Goal: Task Accomplishment & Management: Complete application form

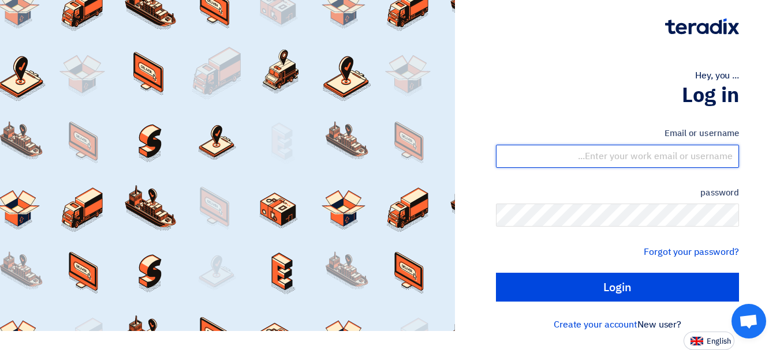
click at [630, 151] on input "text" at bounding box center [617, 156] width 243 height 23
type input "yasir@nabatat.com.sa"
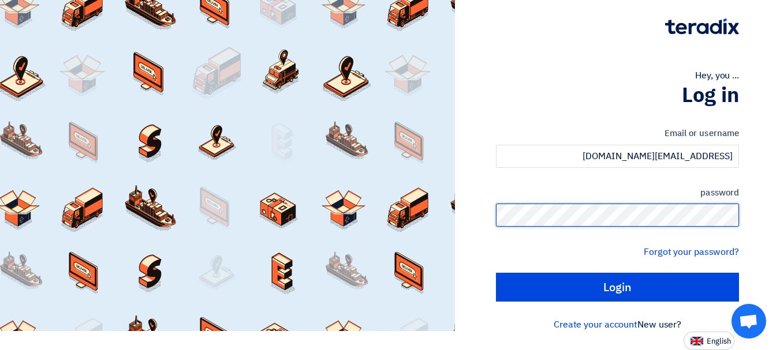
click at [496, 273] on input "Login" at bounding box center [617, 287] width 243 height 29
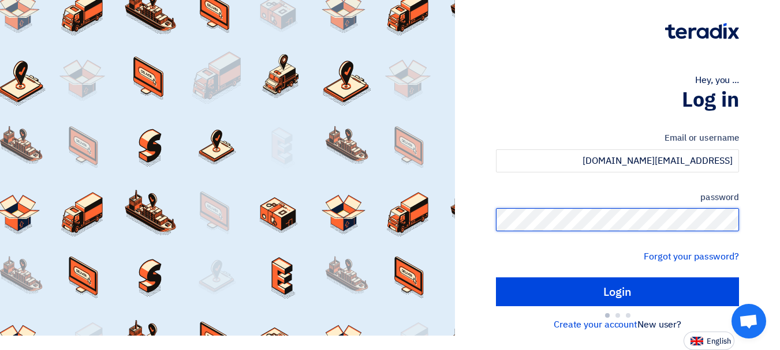
scroll to position [14, 0]
type input "Sign in"
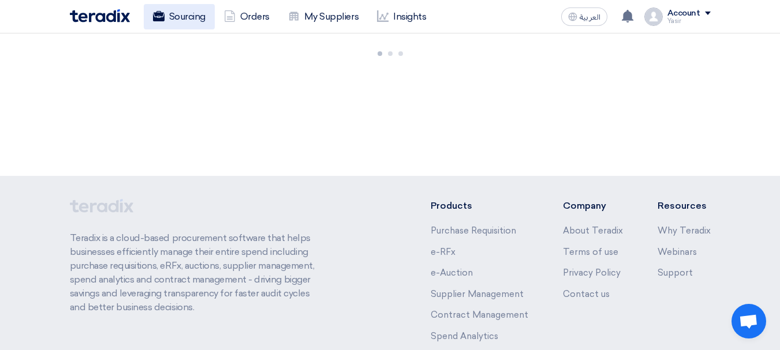
click at [188, 25] on link "Sourcing" at bounding box center [179, 16] width 71 height 25
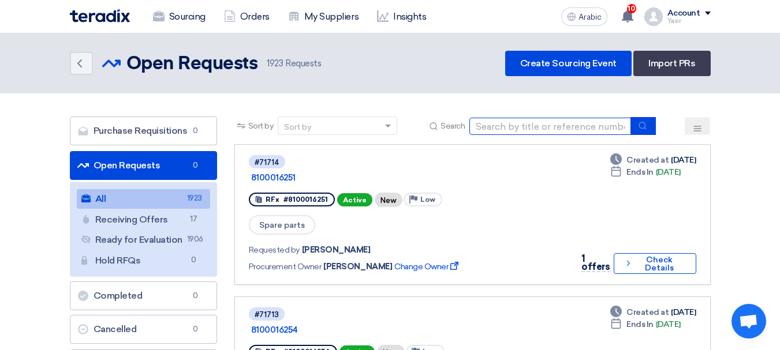
click at [578, 119] on input at bounding box center [550, 126] width 162 height 17
type input "16240"
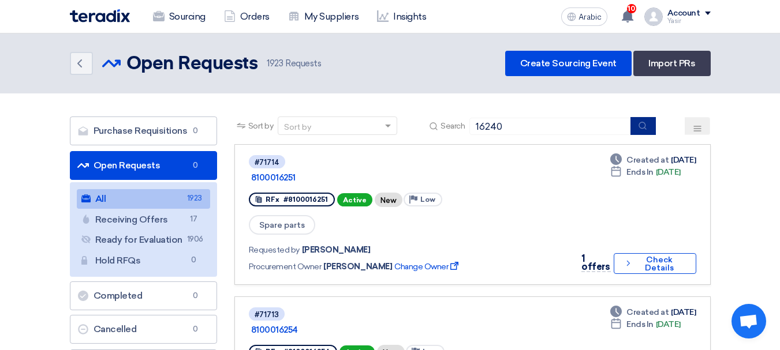
click at [643, 130] on icon "submit" at bounding box center [642, 125] width 9 height 9
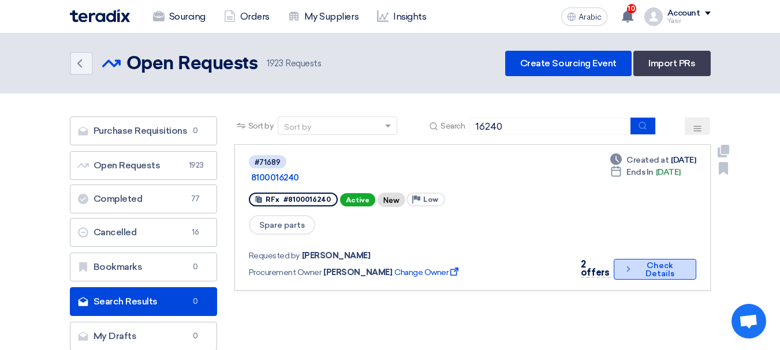
click at [629, 264] on icon "Check details" at bounding box center [627, 269] width 9 height 11
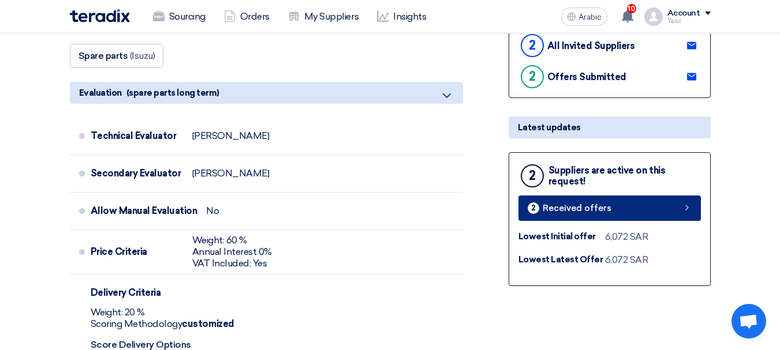
click at [566, 207] on font "Received offers" at bounding box center [577, 208] width 69 height 10
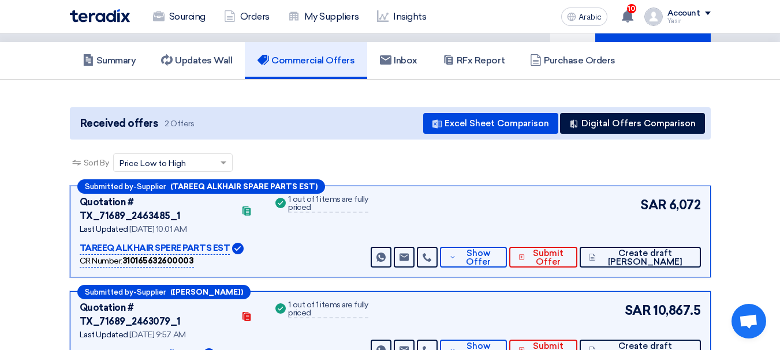
scroll to position [115, 0]
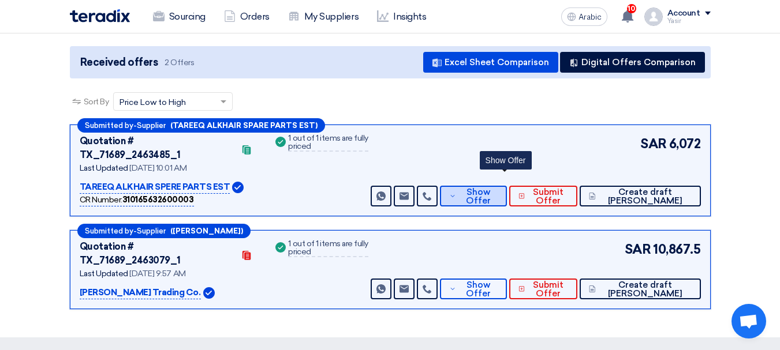
click at [491, 187] on font "Show Offer" at bounding box center [478, 196] width 25 height 19
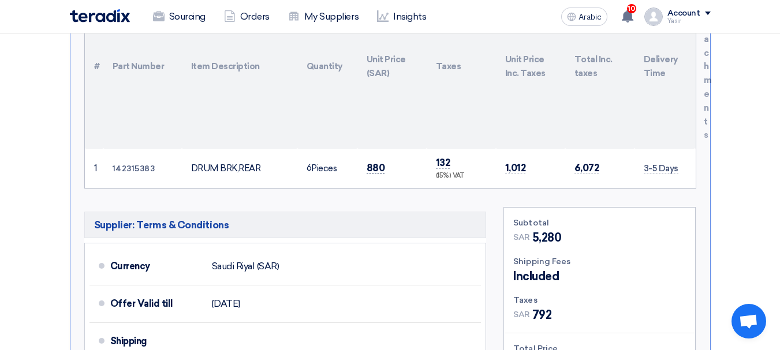
click at [371, 162] on font "880" at bounding box center [376, 168] width 18 height 12
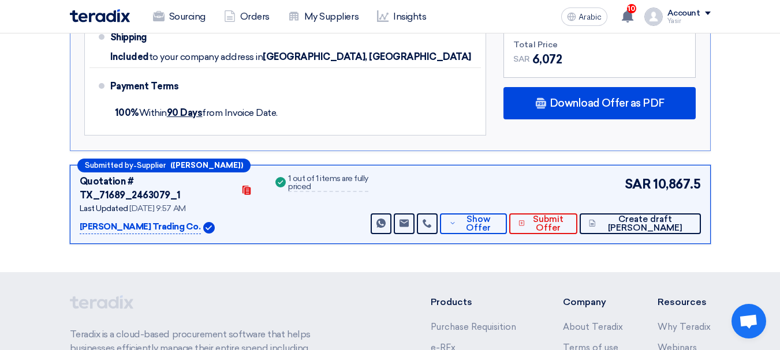
scroll to position [750, 0]
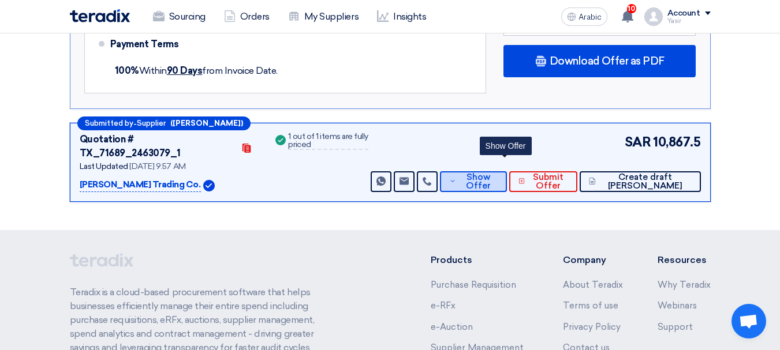
click at [491, 172] on font "Show Offer" at bounding box center [478, 181] width 25 height 19
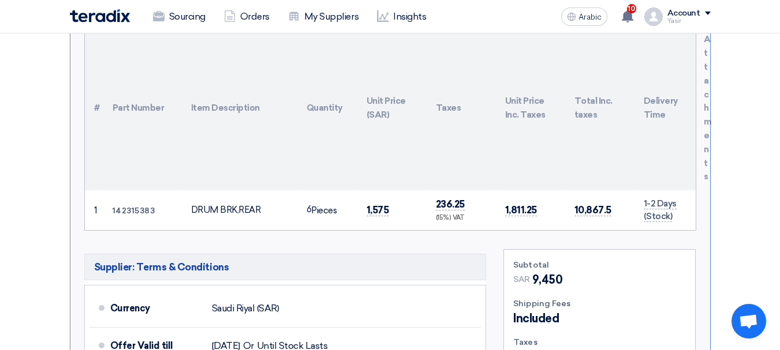
scroll to position [404, 0]
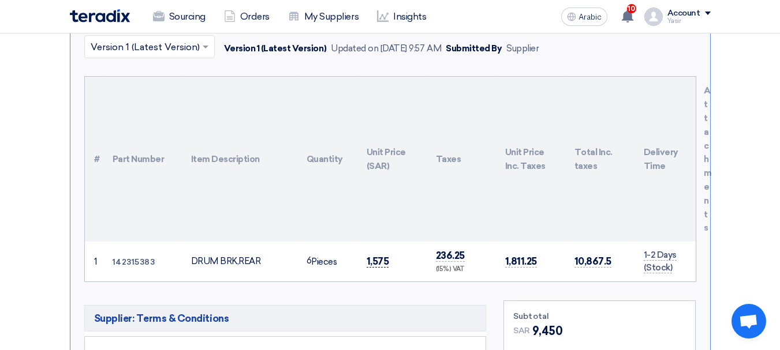
click at [379, 256] on font "1,575" at bounding box center [378, 262] width 23 height 12
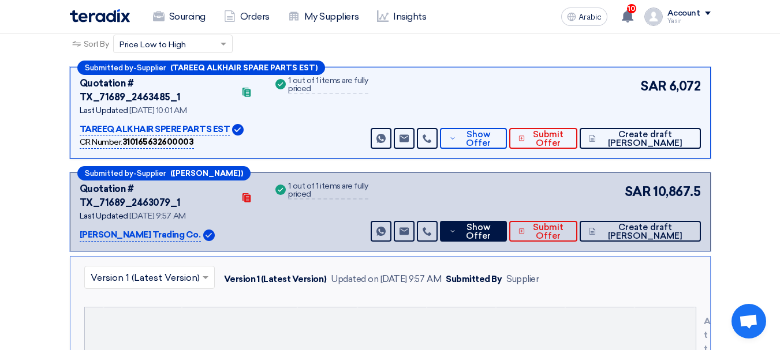
scroll to position [0, 0]
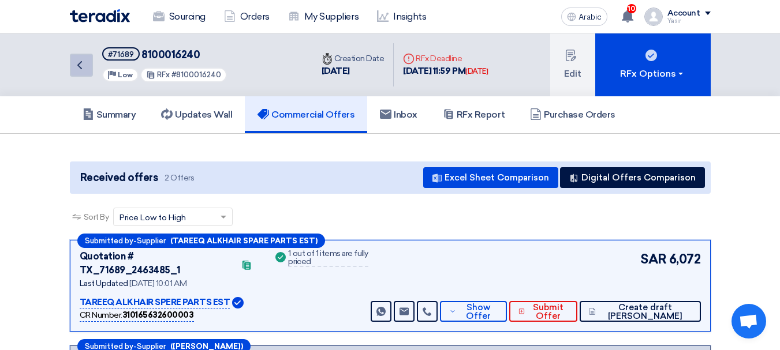
click at [87, 62] on link "Back" at bounding box center [81, 65] width 23 height 23
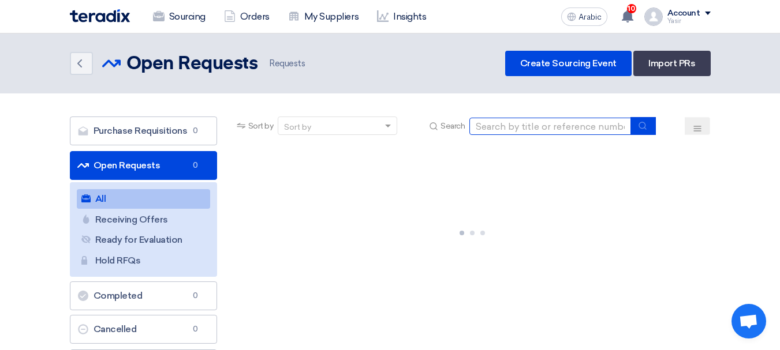
click at [527, 132] on input at bounding box center [550, 126] width 162 height 17
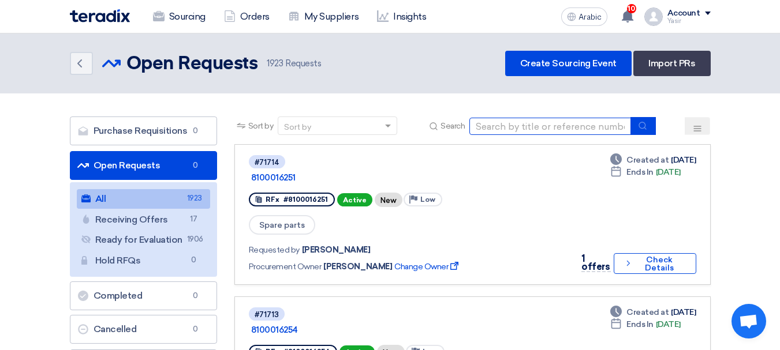
click at [500, 124] on input at bounding box center [550, 126] width 162 height 17
type input "16241"
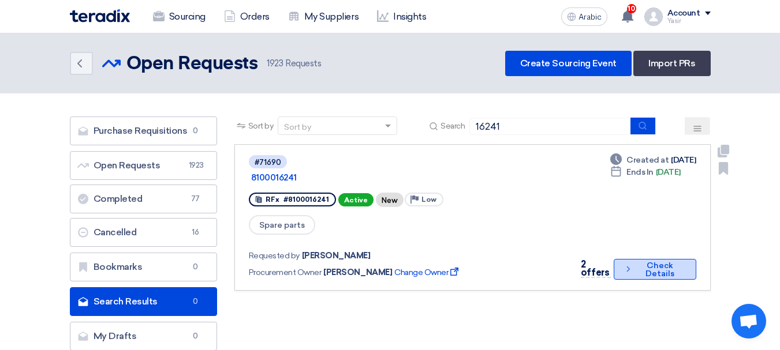
click at [659, 261] on font "Check Details" at bounding box center [659, 270] width 29 height 18
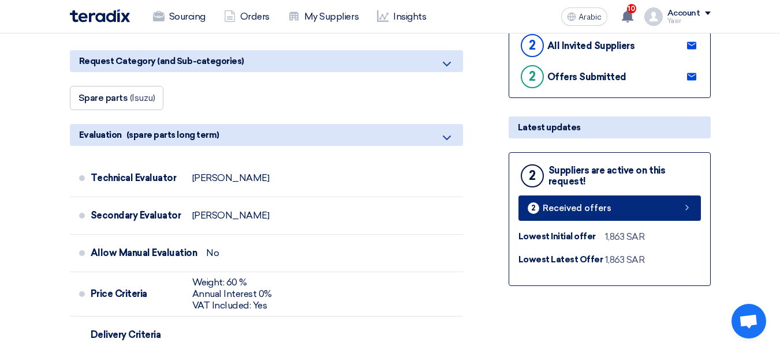
click at [603, 208] on font "Received offers" at bounding box center [577, 208] width 69 height 10
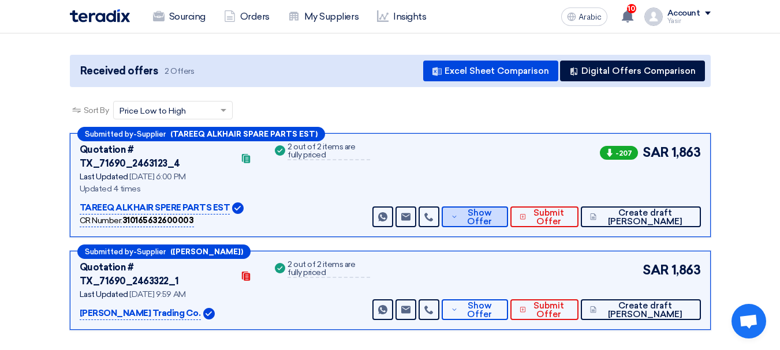
scroll to position [115, 0]
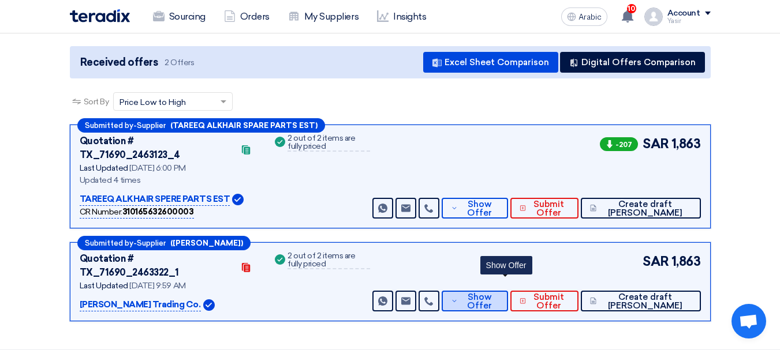
click at [492, 292] on font "Show Offer" at bounding box center [479, 301] width 25 height 19
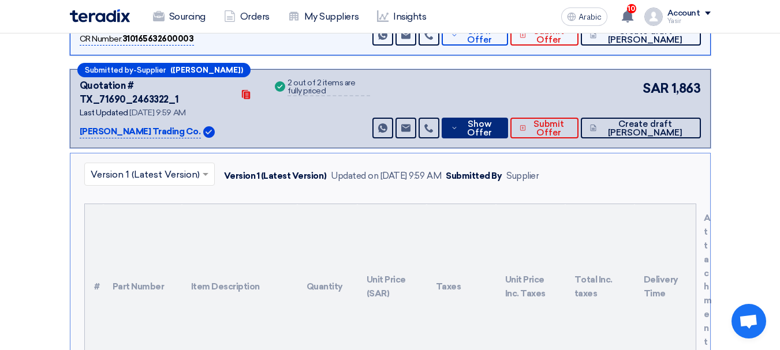
scroll to position [404, 0]
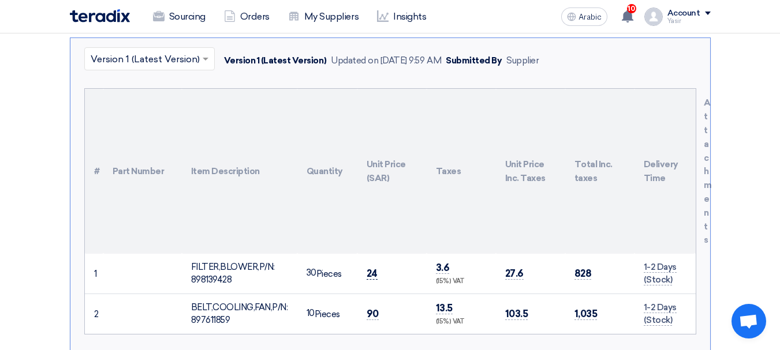
click at [371, 268] on font "24" at bounding box center [372, 274] width 11 height 12
click at [372, 296] on td "90" at bounding box center [391, 314] width 69 height 40
click at [371, 308] on font "90" at bounding box center [373, 314] width 12 height 12
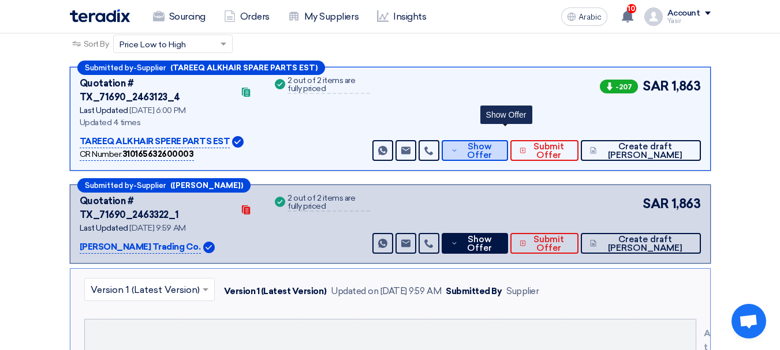
click at [492, 141] on font "Show Offer" at bounding box center [479, 150] width 25 height 19
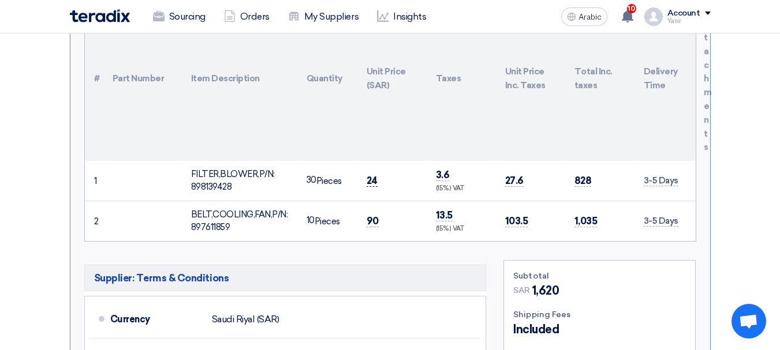
click at [371, 175] on font "24" at bounding box center [372, 181] width 11 height 12
click at [365, 205] on td "90" at bounding box center [391, 221] width 69 height 40
click at [372, 215] on font "90" at bounding box center [373, 221] width 12 height 12
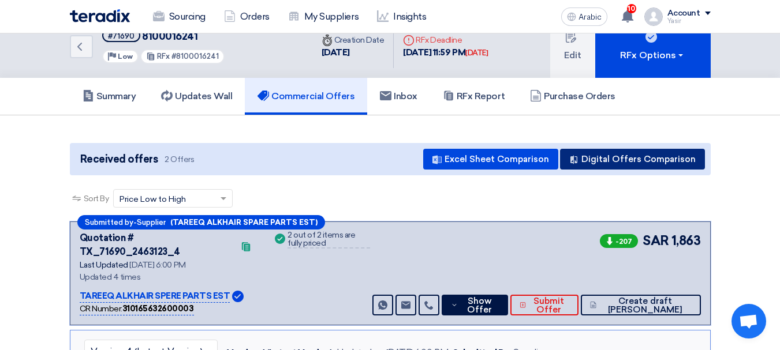
scroll to position [0, 0]
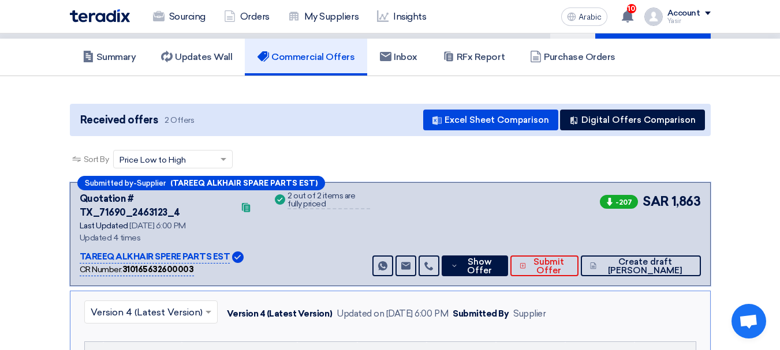
drag, startPoint x: 663, startPoint y: 204, endPoint x: 733, endPoint y: 220, distance: 71.6
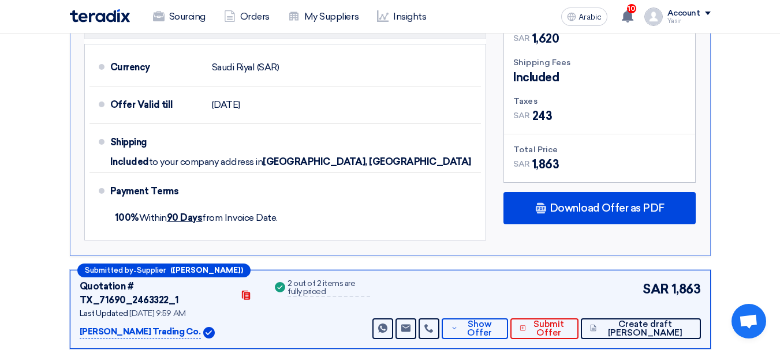
scroll to position [693, 0]
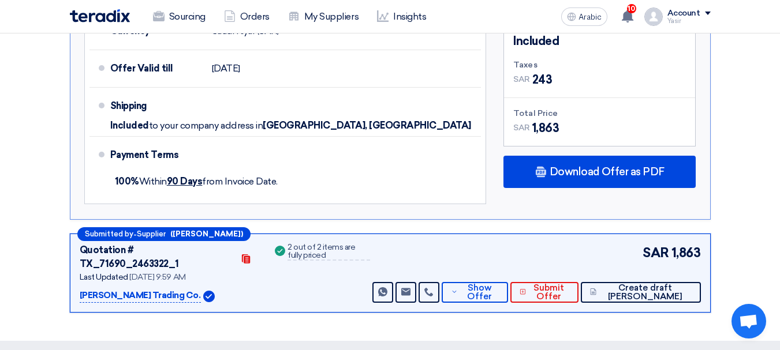
drag, startPoint x: 667, startPoint y: 231, endPoint x: 714, endPoint y: 237, distance: 47.1
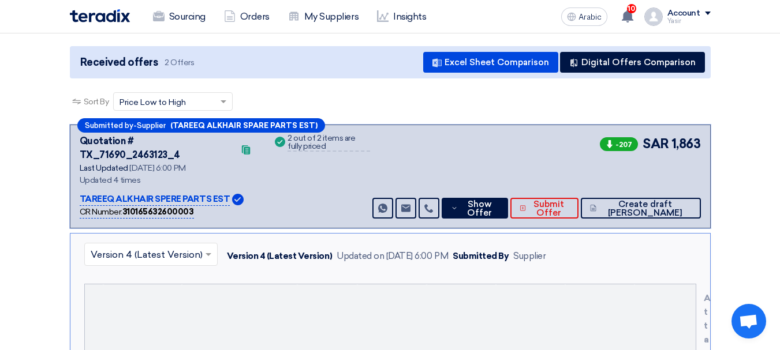
scroll to position [0, 0]
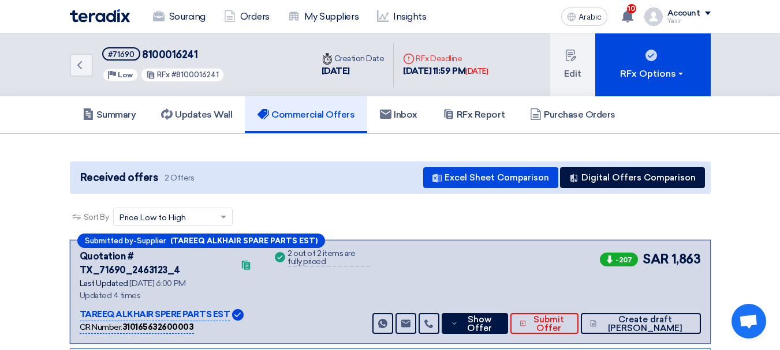
click at [84, 80] on div "Back #71690 8100016241 Priority Low RFx #8100016241" at bounding box center [191, 64] width 242 height 63
click at [77, 71] on icon "Back" at bounding box center [80, 65] width 14 height 14
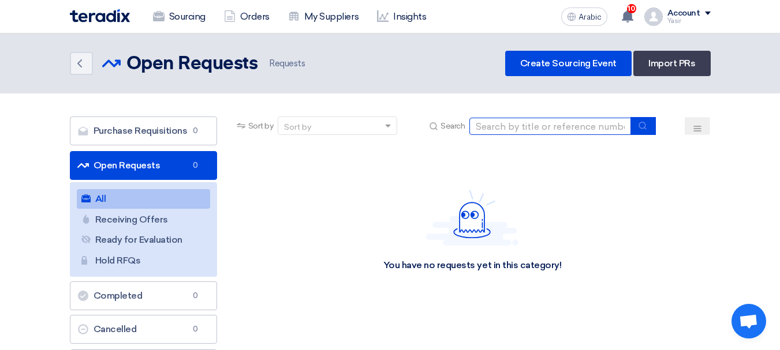
drag, startPoint x: 562, startPoint y: 121, endPoint x: 583, endPoint y: 134, distance: 24.7
click at [562, 121] on input at bounding box center [550, 126] width 162 height 17
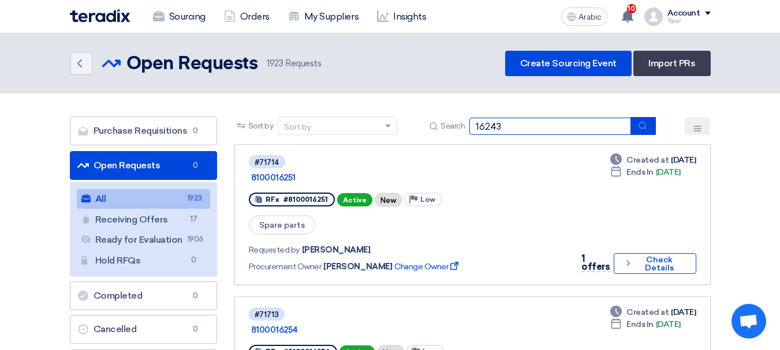
type input "16243"
click at [631, 117] on div "Sort by Sort by Search 16243" at bounding box center [472, 131] width 476 height 28
click at [635, 123] on button "submit" at bounding box center [642, 126] width 25 height 18
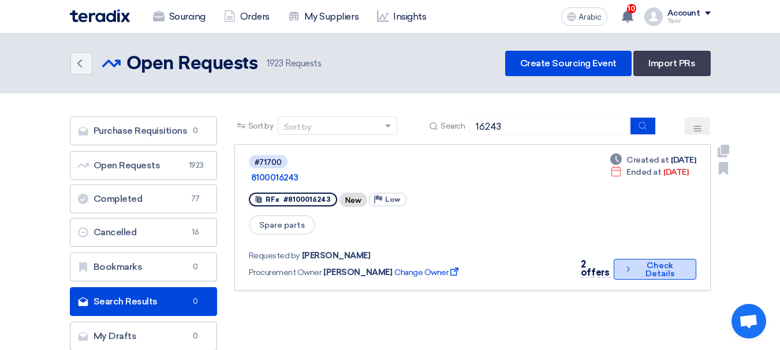
click at [618, 259] on button "Check details Check Details" at bounding box center [655, 269] width 82 height 21
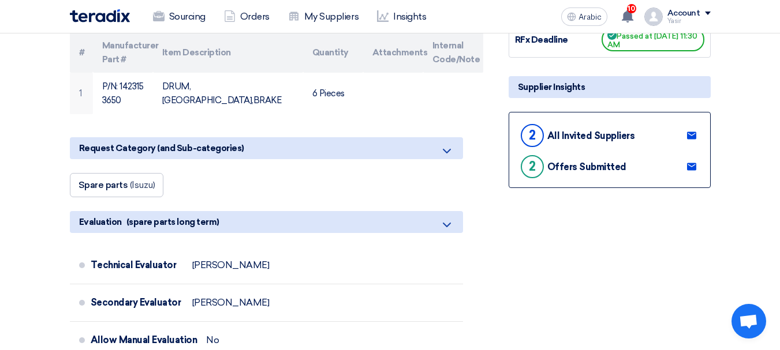
scroll to position [231, 0]
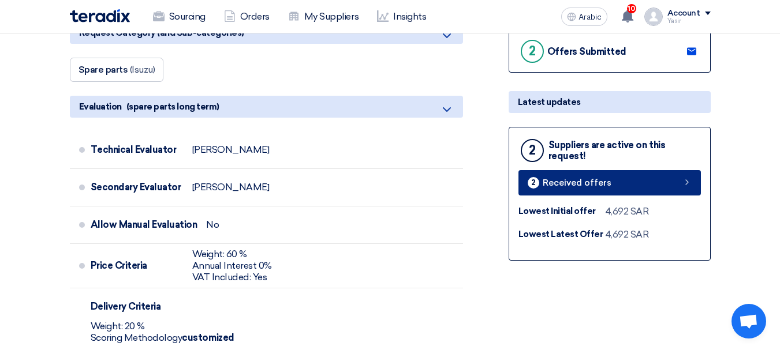
click at [611, 195] on link "2 Received offers" at bounding box center [609, 182] width 182 height 25
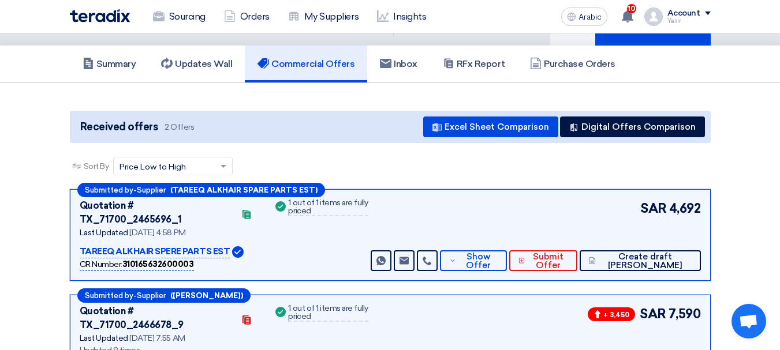
scroll to position [115, 0]
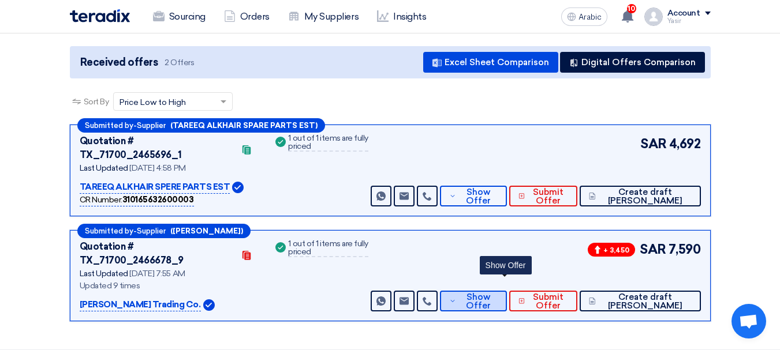
click at [488, 291] on button "Show Offer" at bounding box center [473, 301] width 66 height 21
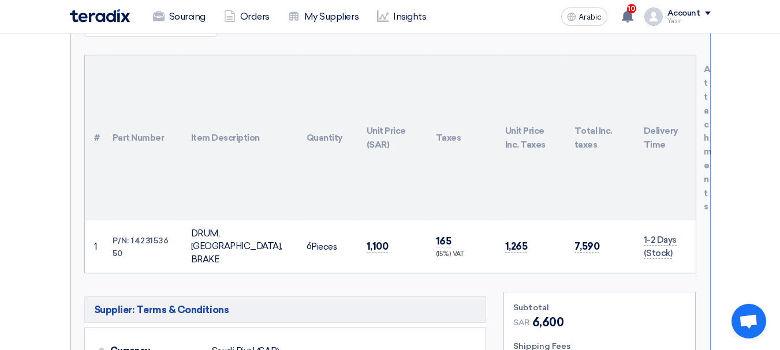
scroll to position [462, 0]
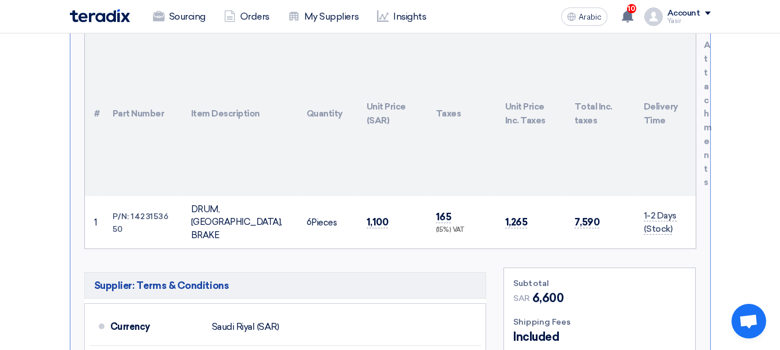
click at [378, 196] on td "1,100" at bounding box center [391, 222] width 69 height 53
click at [373, 216] on font "1,100" at bounding box center [378, 222] width 22 height 12
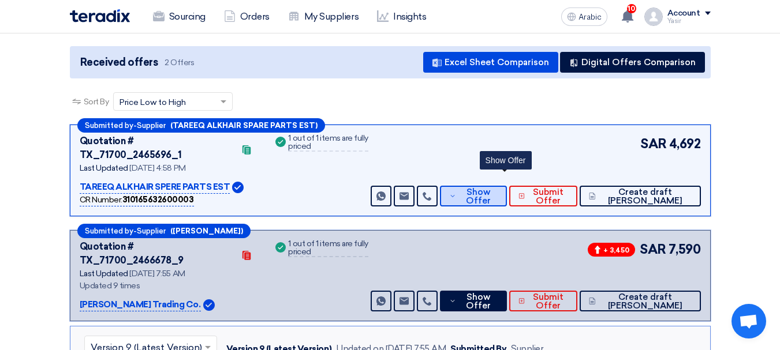
click at [497, 188] on span "Show Offer" at bounding box center [478, 196] width 38 height 17
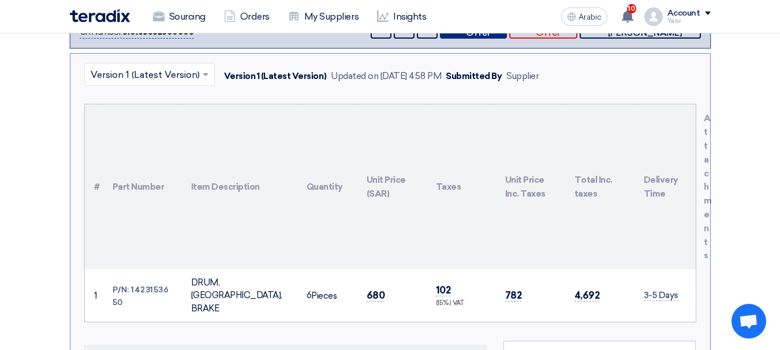
scroll to position [346, 0]
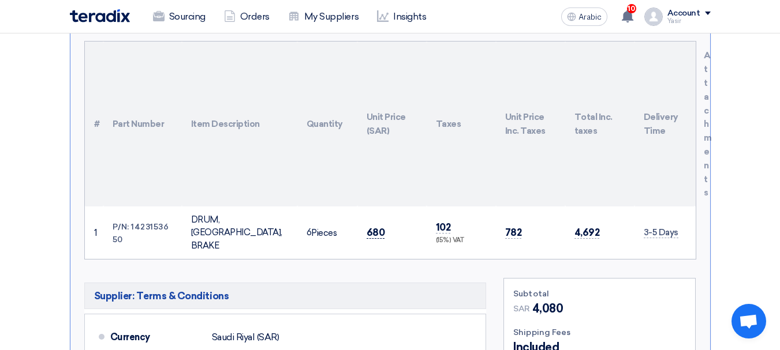
click at [375, 227] on font "680" at bounding box center [376, 233] width 18 height 12
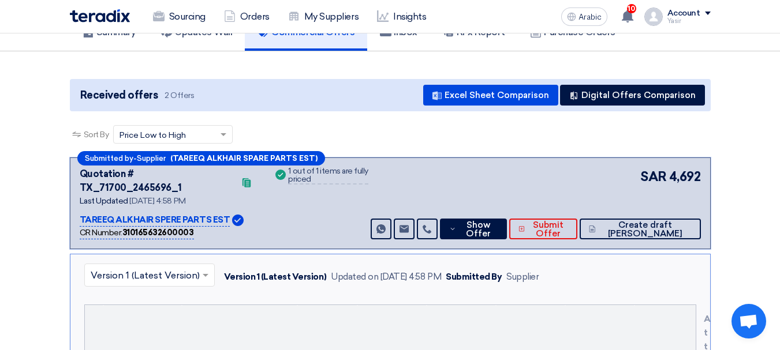
scroll to position [0, 0]
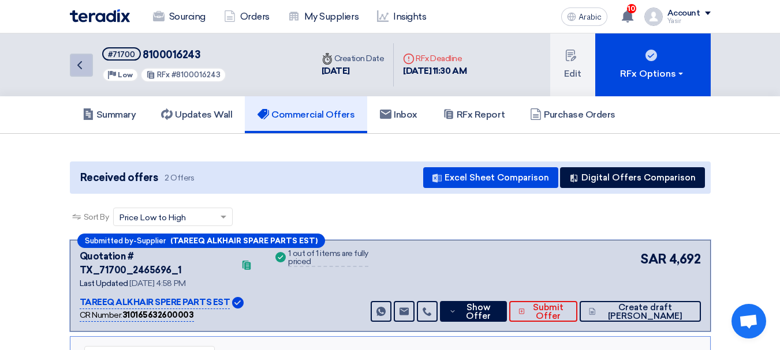
click at [91, 57] on link "Back" at bounding box center [81, 65] width 23 height 23
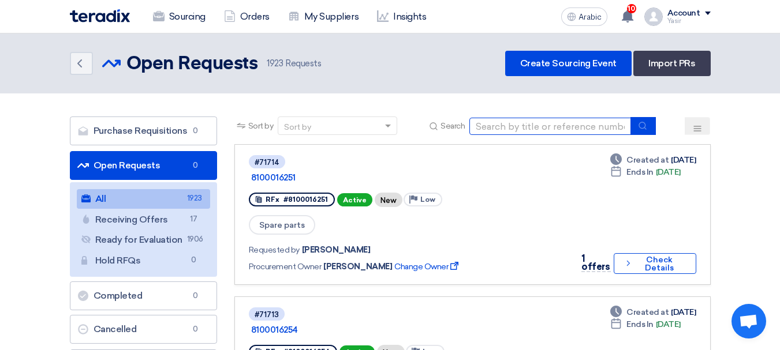
drag, startPoint x: 576, startPoint y: 122, endPoint x: 612, endPoint y: 127, distance: 36.7
click at [576, 122] on input at bounding box center [550, 126] width 162 height 17
paste input "8100016259"
type input "8100016259"
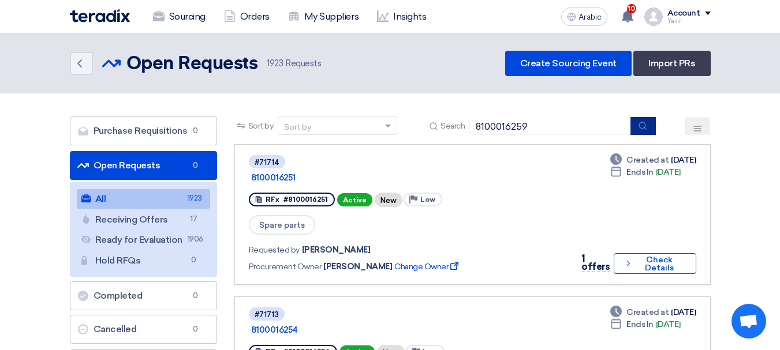
click at [652, 126] on button "submit" at bounding box center [642, 126] width 25 height 18
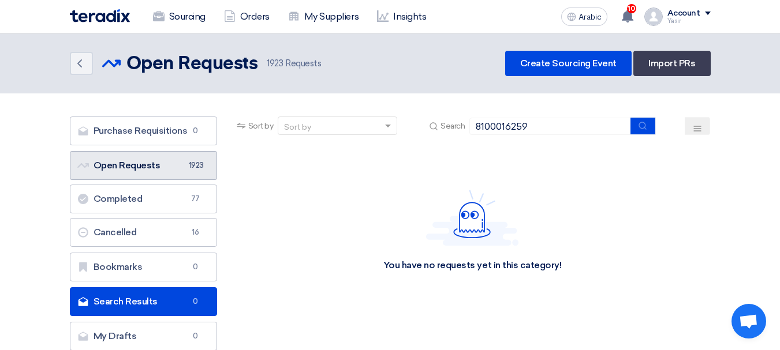
click at [155, 162] on font "Open Requests" at bounding box center [127, 165] width 67 height 11
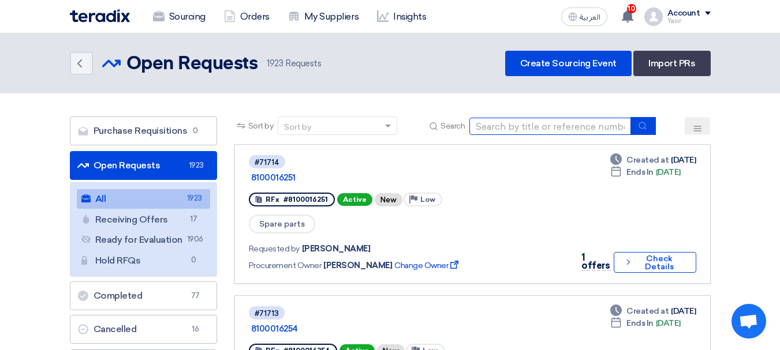
click at [493, 130] on input at bounding box center [550, 126] width 162 height 17
type input "8100018236"
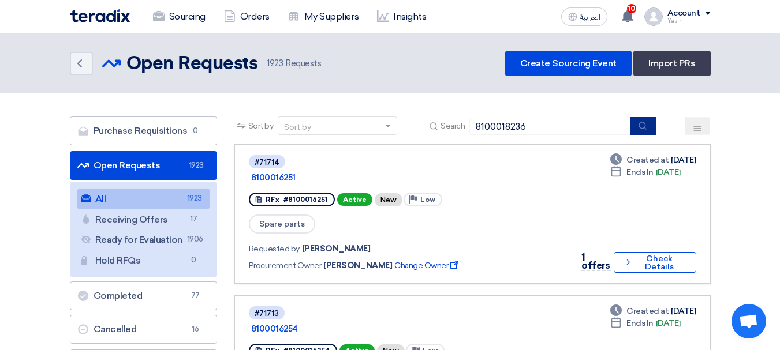
click at [635, 128] on button "submit" at bounding box center [642, 126] width 25 height 18
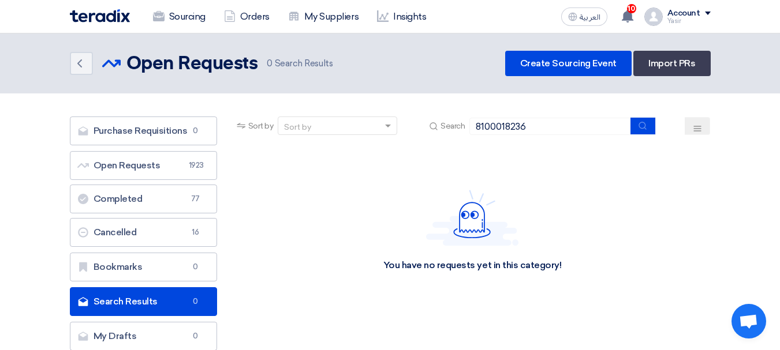
click at [200, 2] on div "Sourcing Orders My Suppliers Insights العربية ع 10 You have a new offer for '81…" at bounding box center [390, 16] width 658 height 33
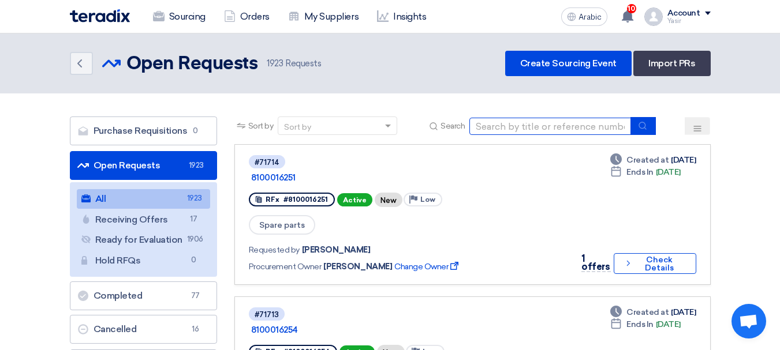
click at [541, 118] on input at bounding box center [550, 126] width 162 height 17
paste input "8100016259"
type input "8100016259"
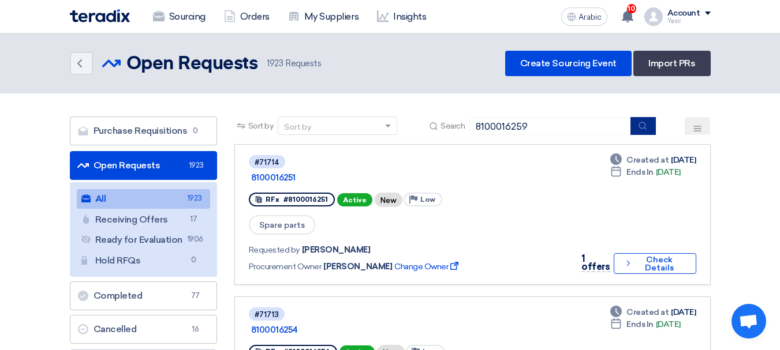
click at [647, 124] on icon "submit" at bounding box center [642, 125] width 9 height 9
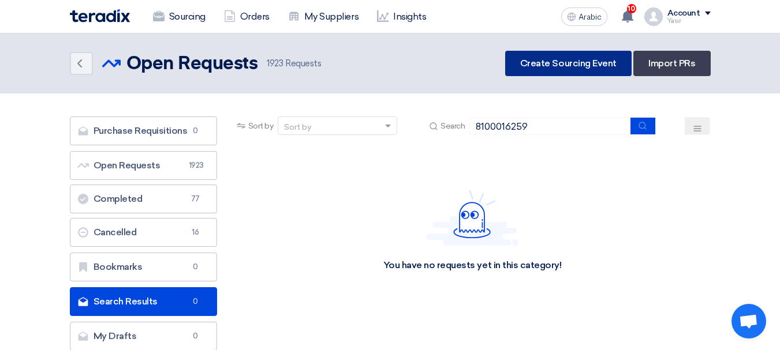
click at [562, 67] on font "Create Sourcing Event" at bounding box center [568, 63] width 96 height 11
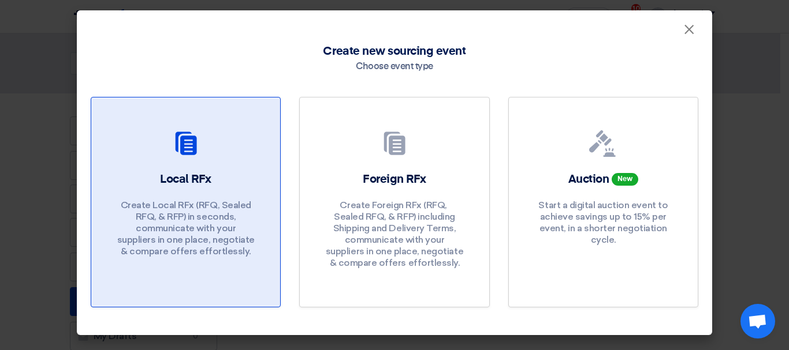
click at [162, 162] on div at bounding box center [185, 146] width 161 height 32
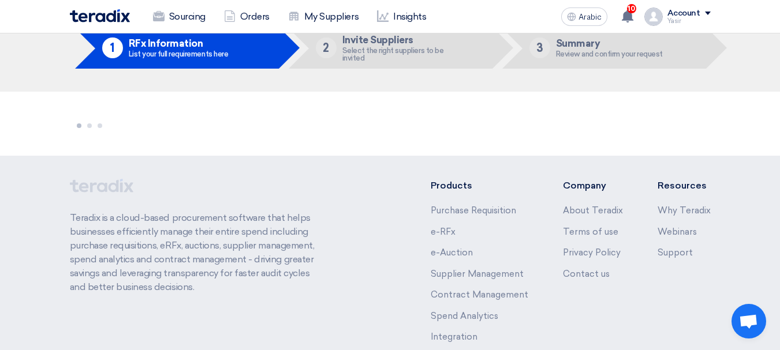
scroll to position [10, 0]
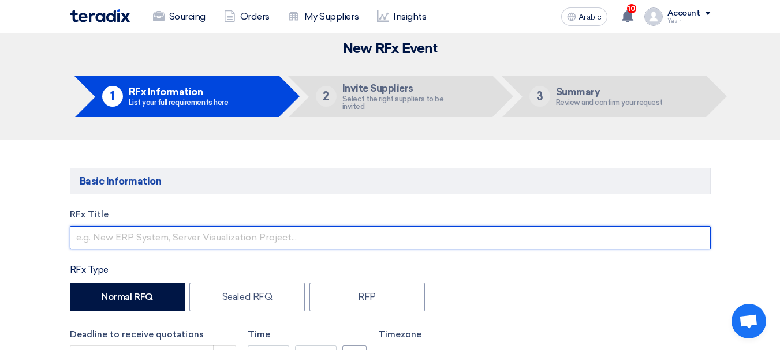
click at [191, 230] on input "text" at bounding box center [390, 237] width 641 height 23
paste input "8100016259"
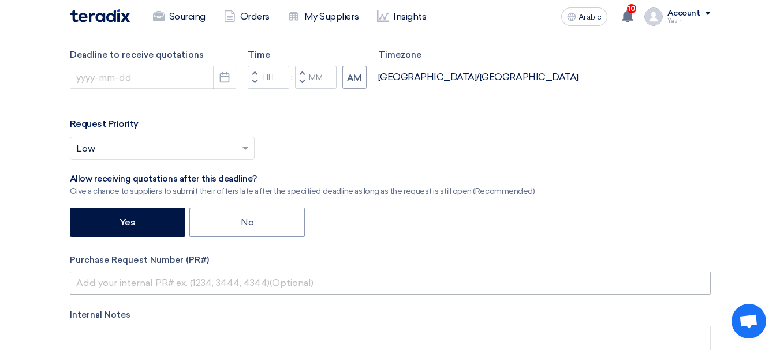
scroll to position [356, 0]
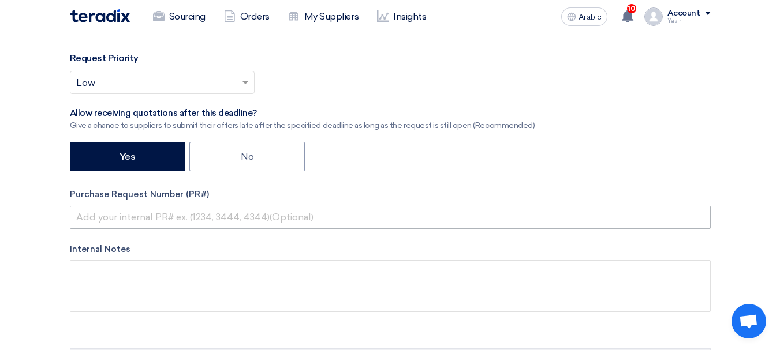
type input "8100016259"
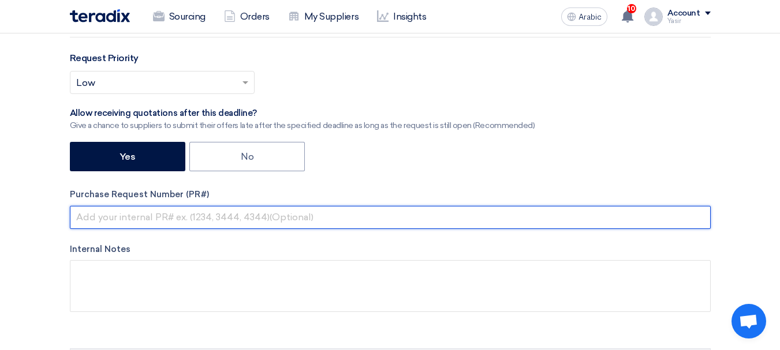
click at [236, 220] on input "text" at bounding box center [390, 217] width 641 height 23
paste input "8100016259"
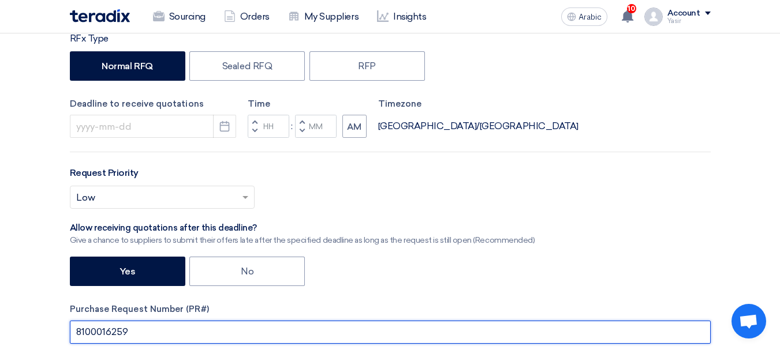
scroll to position [241, 0]
type input "8100016259"
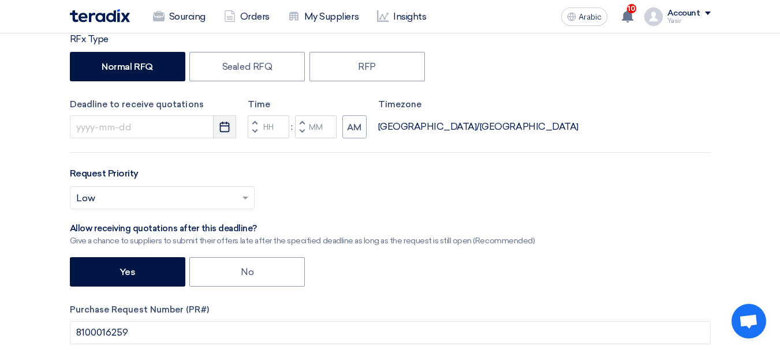
click at [227, 126] on use "button" at bounding box center [225, 127] width 10 height 10
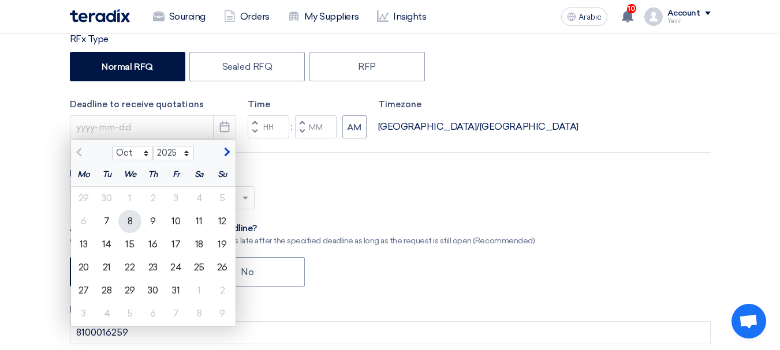
click at [125, 222] on div "8" at bounding box center [129, 221] width 23 height 23
type input "10/8/2025"
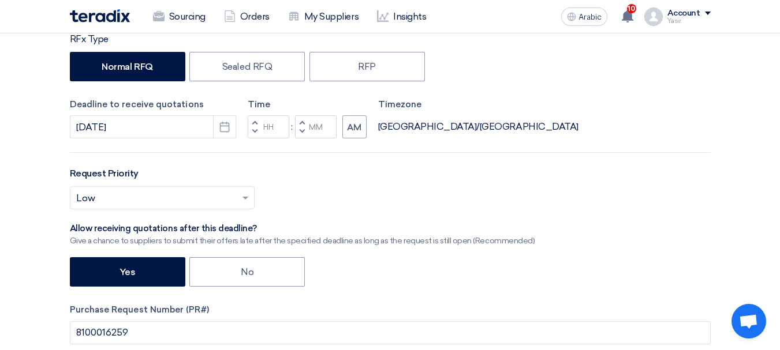
click at [254, 128] on span "button" at bounding box center [254, 131] width 4 height 7
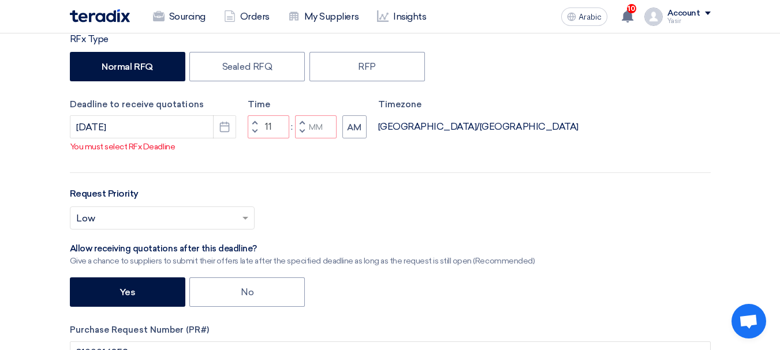
click at [306, 139] on button "Decrement minutes" at bounding box center [302, 132] width 14 height 14
type input "10"
type input "59"
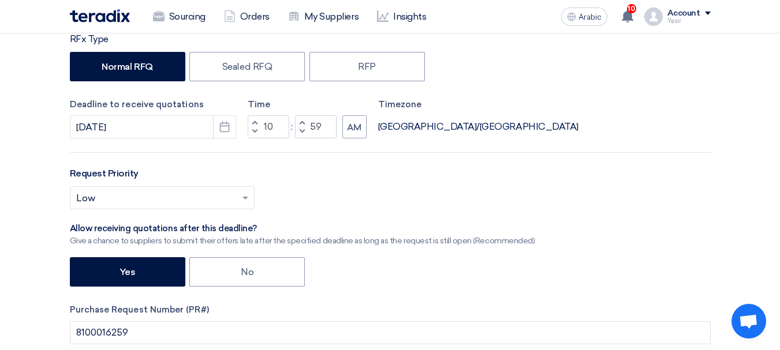
click at [256, 123] on span "button" at bounding box center [254, 122] width 4 height 7
type input "11"
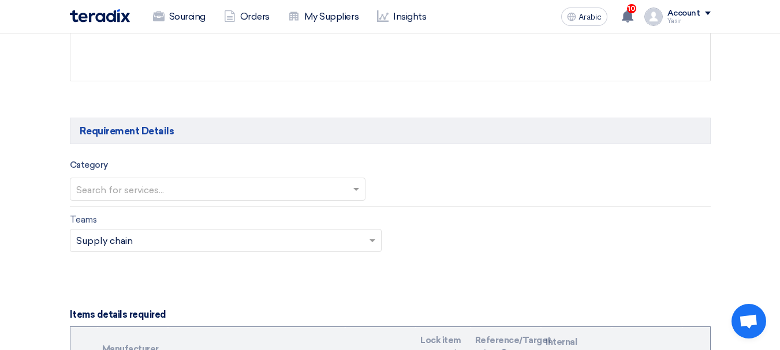
scroll to position [702, 0]
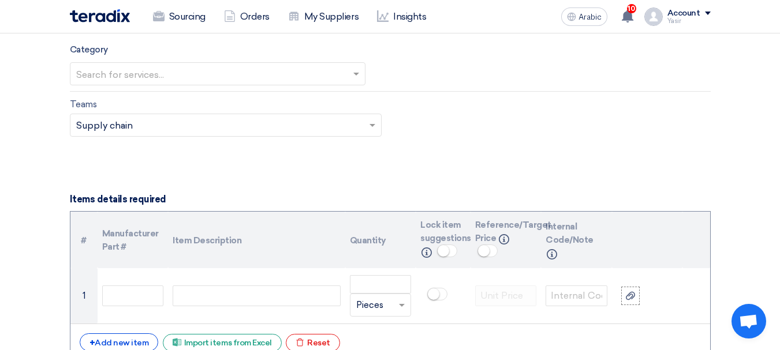
click at [140, 125] on input "text" at bounding box center [219, 126] width 287 height 19
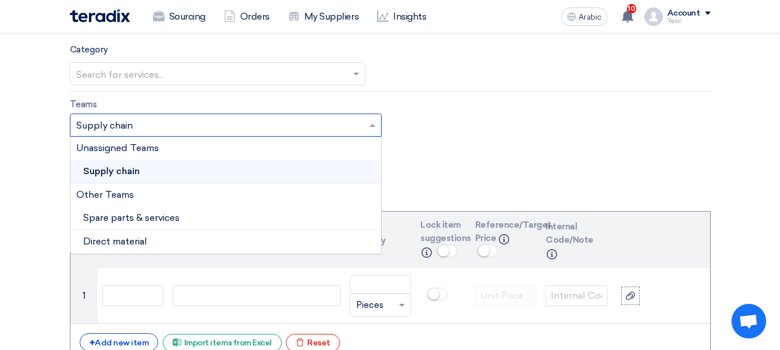
click at [110, 189] on font "Other Teams" at bounding box center [105, 194] width 58 height 11
click at [140, 152] on font "Unassigned Teams" at bounding box center [117, 148] width 83 height 11
click at [523, 133] on div "Teams Teams.. × Supply chain × Unassigned Teams Supply chain Other Teams Spare …" at bounding box center [390, 125] width 658 height 54
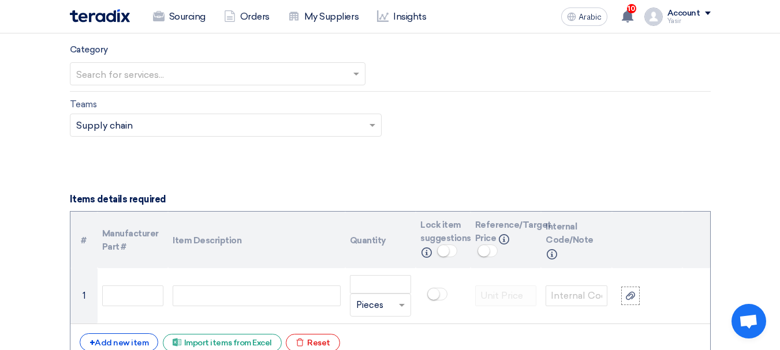
click at [161, 68] on input "text" at bounding box center [211, 74] width 271 height 19
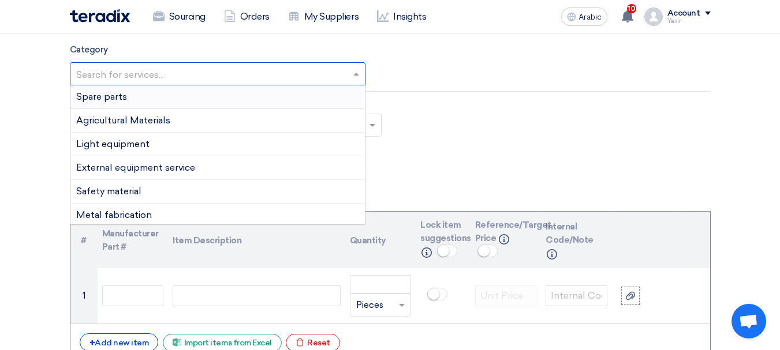
click at [127, 95] on div "Spare parts" at bounding box center [217, 97] width 294 height 24
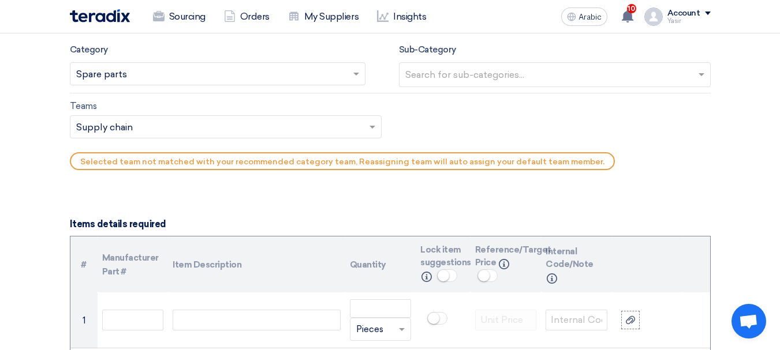
click at [539, 76] on input "text" at bounding box center [556, 75] width 302 height 19
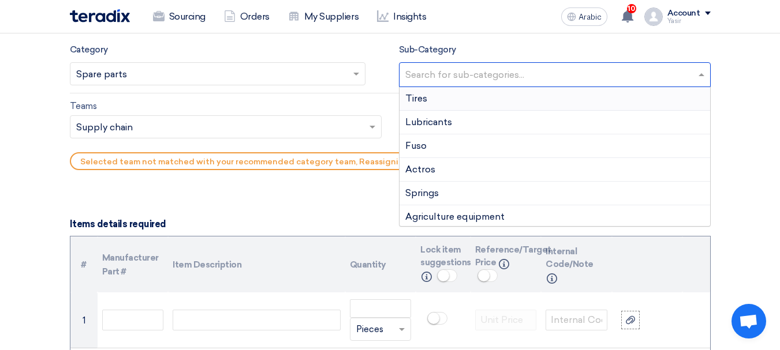
type input "I"
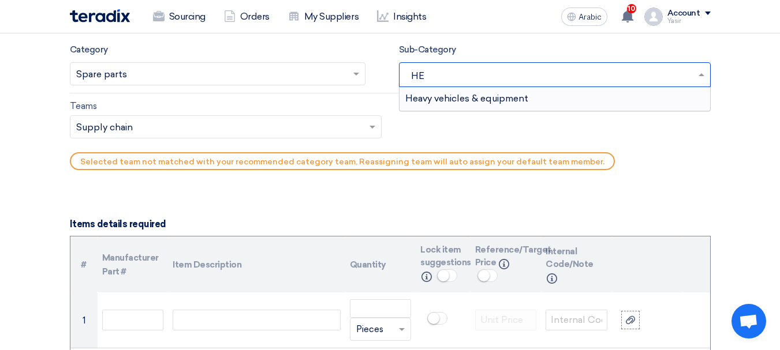
type input "HEA"
click at [477, 102] on font "Heavy vehicles & equipment" at bounding box center [466, 98] width 123 height 11
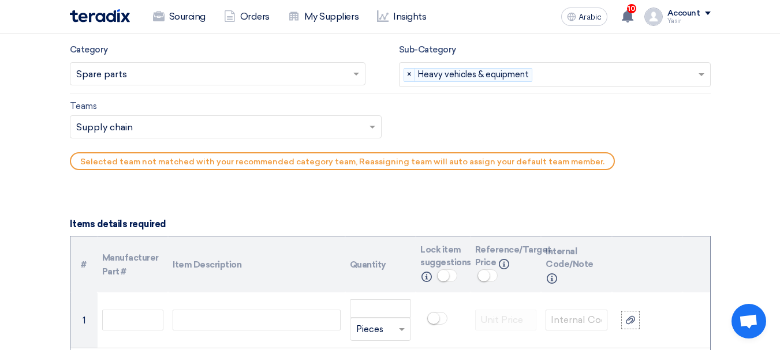
click at [162, 125] on input "text" at bounding box center [219, 128] width 287 height 19
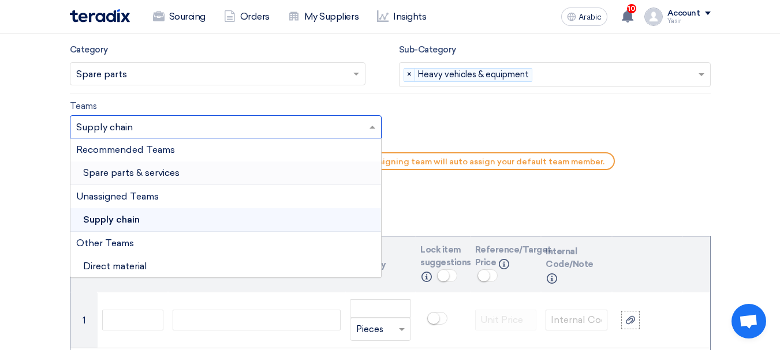
click at [102, 173] on font "Spare parts & services" at bounding box center [131, 172] width 96 height 11
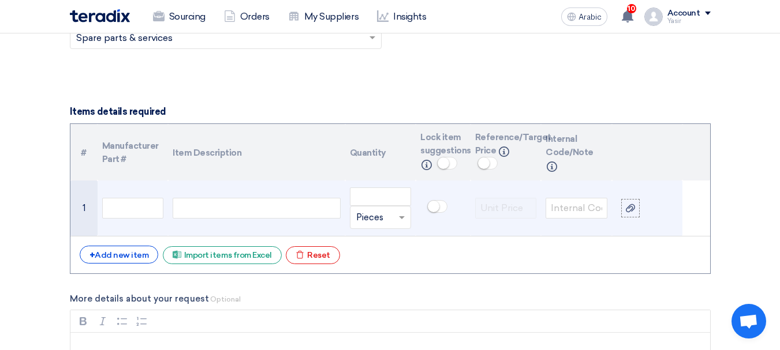
scroll to position [818, 0]
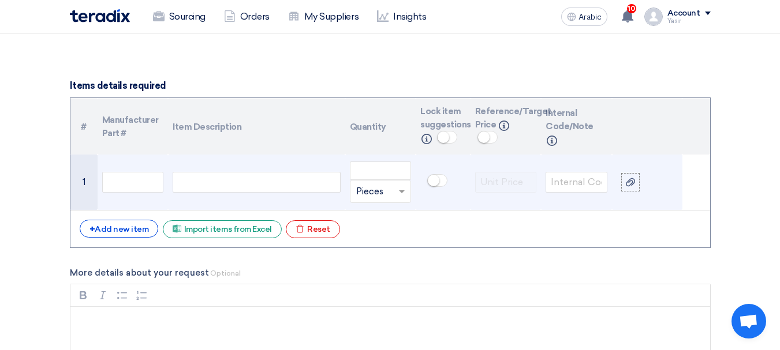
click at [189, 184] on div at bounding box center [256, 182] width 167 height 21
paste div
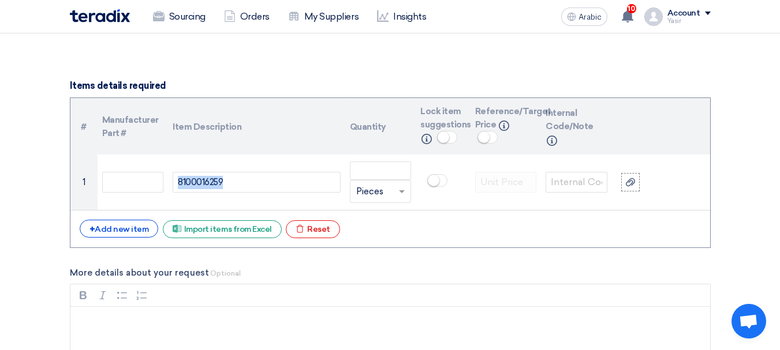
drag, startPoint x: 223, startPoint y: 185, endPoint x: 0, endPoint y: 133, distance: 228.9
click at [0, 133] on section "Basic Information RFx Title 8100016259 RFx Type Normal RFQ Sealed RFQ RFP Deadl…" at bounding box center [390, 323] width 780 height 1982
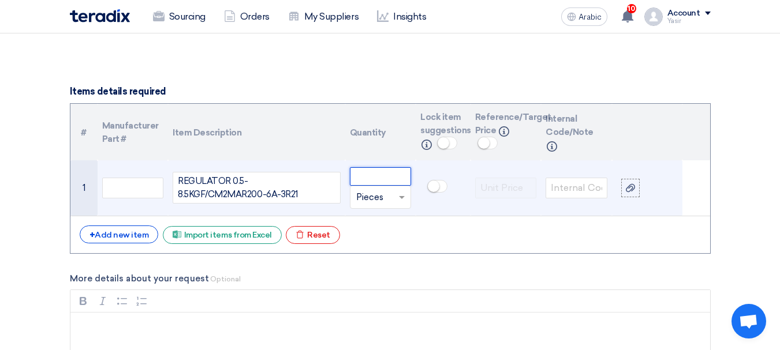
click at [356, 169] on input "number" at bounding box center [381, 176] width 62 height 18
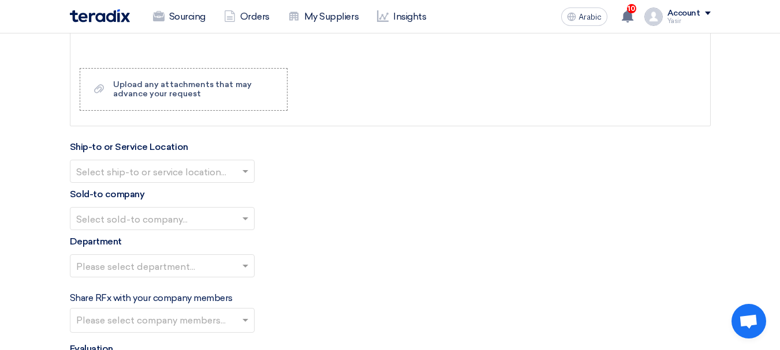
click at [219, 172] on input "text" at bounding box center [156, 172] width 160 height 19
type input "1"
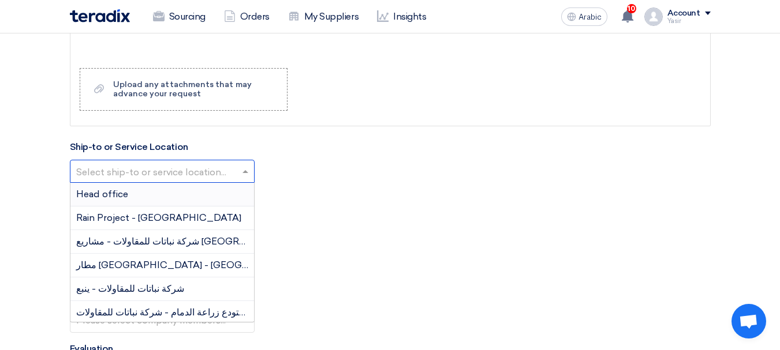
scroll to position [1157, 0]
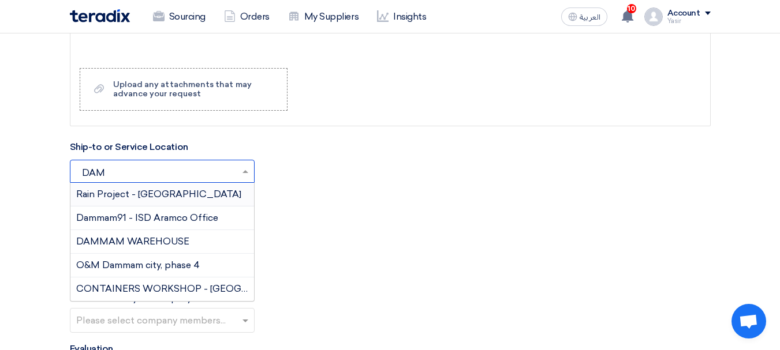
type input "DAMM"
click at [165, 231] on div "DAMMAM WAREHOUSE" at bounding box center [162, 242] width 184 height 24
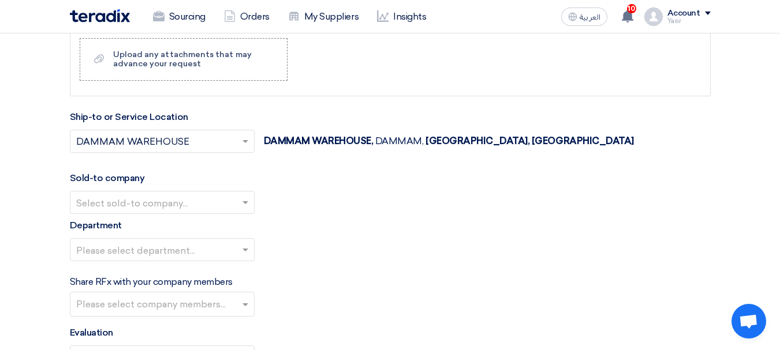
scroll to position [1215, 0]
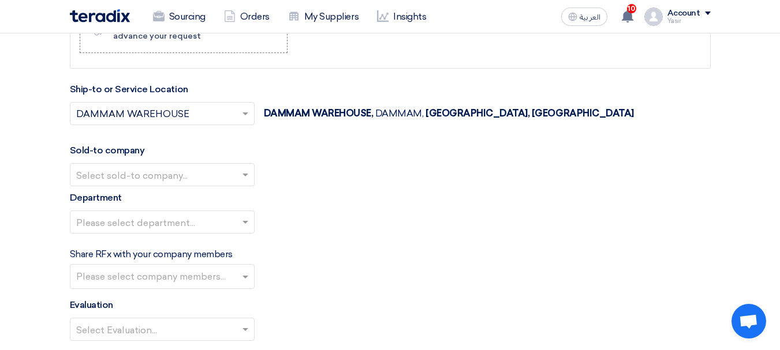
click at [162, 178] on input "text" at bounding box center [156, 176] width 160 height 19
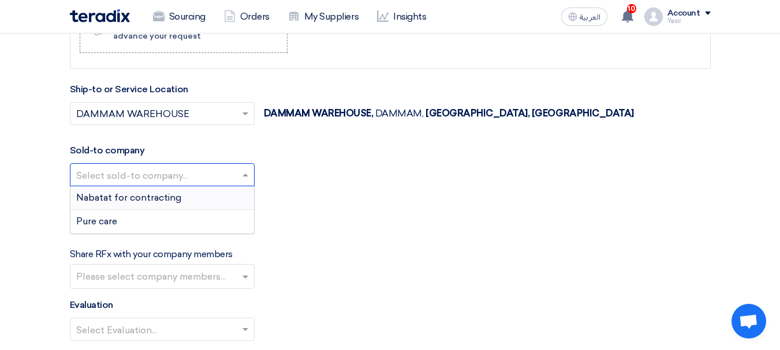
click at [126, 200] on span "Nabatat for contracting" at bounding box center [128, 197] width 105 height 11
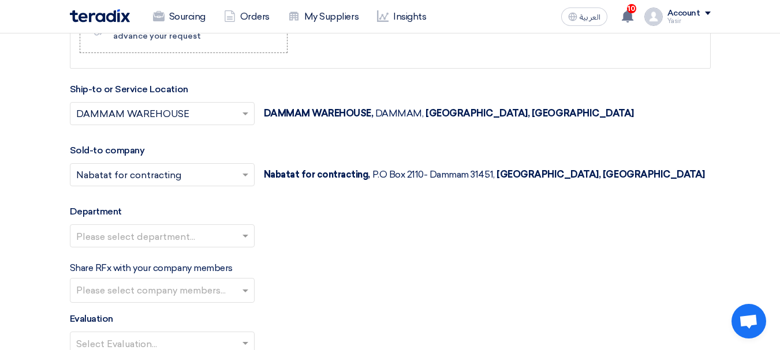
click at [139, 235] on input "text" at bounding box center [156, 237] width 160 height 19
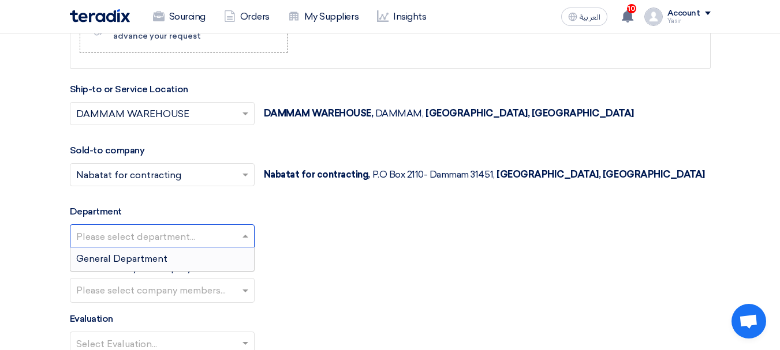
click at [125, 257] on span "General Department" at bounding box center [121, 258] width 91 height 11
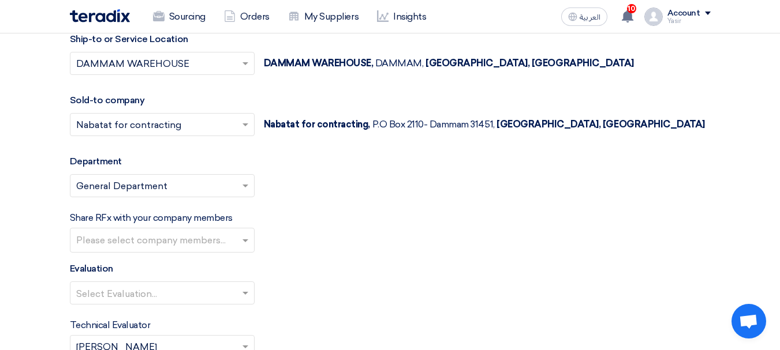
scroll to position [1330, 0]
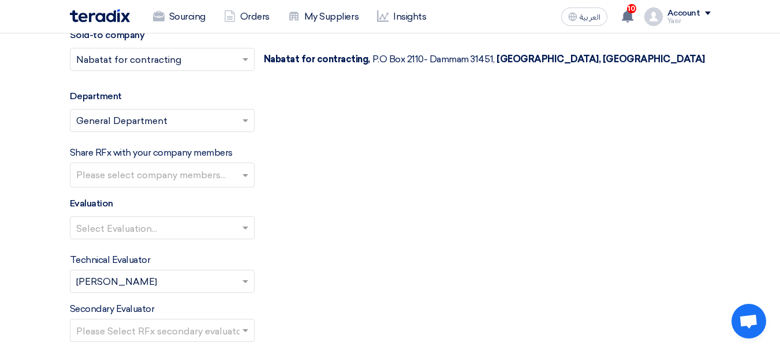
click at [150, 233] on input "text" at bounding box center [156, 229] width 160 height 19
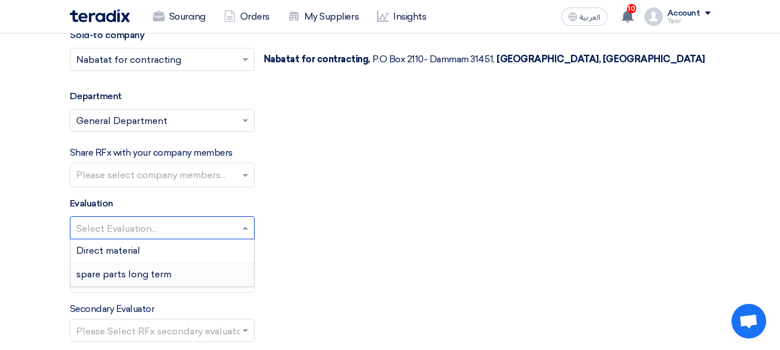
click at [125, 272] on span "spare parts long term" at bounding box center [123, 274] width 95 height 11
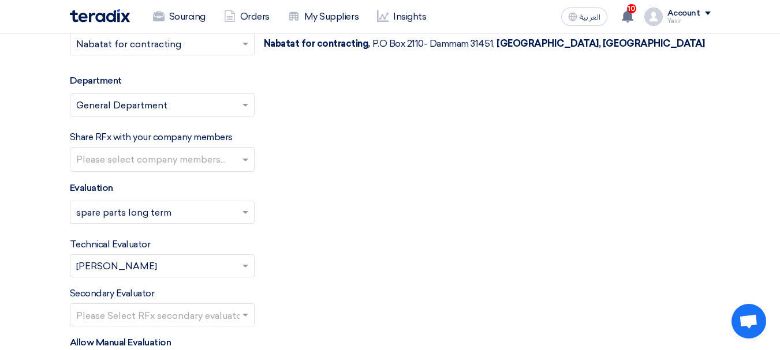
scroll to position [1503, 0]
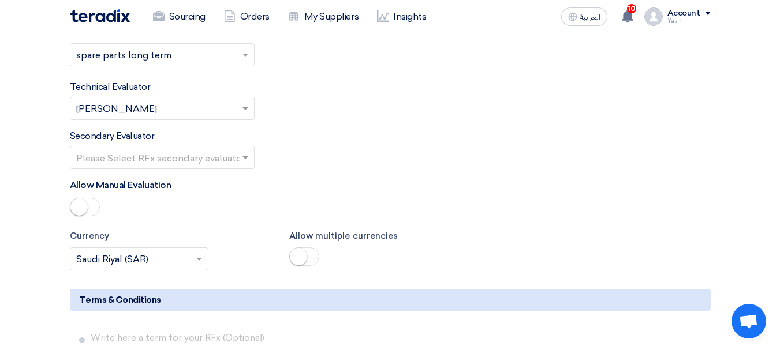
click at [172, 161] on input "text" at bounding box center [156, 159] width 160 height 19
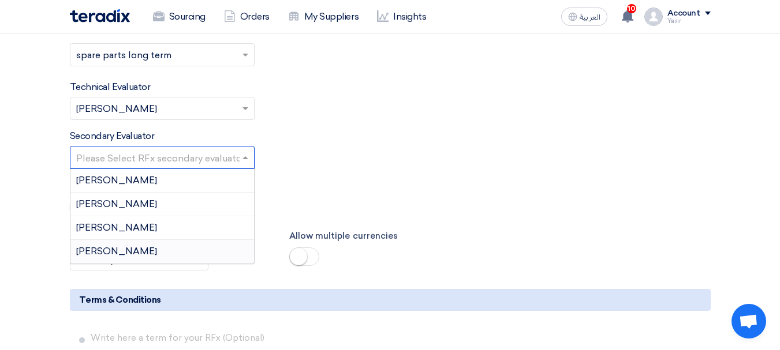
click at [111, 250] on div "[PERSON_NAME]" at bounding box center [162, 251] width 184 height 23
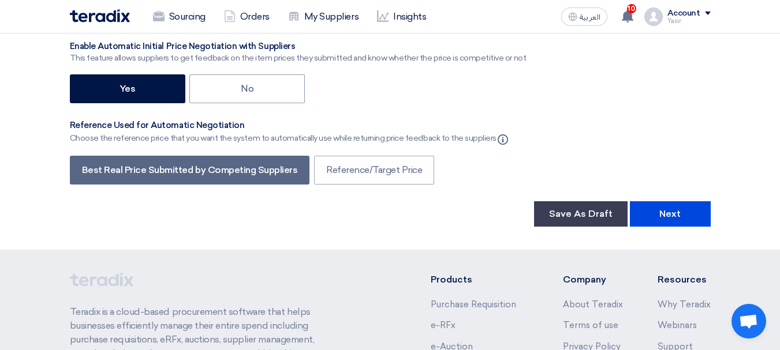
scroll to position [1907, 0]
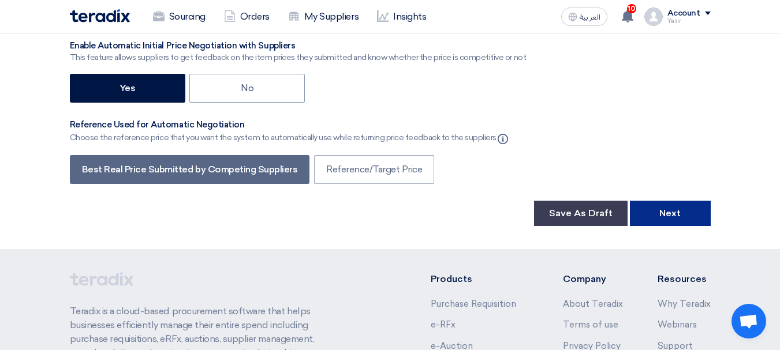
click at [679, 219] on button "Next" at bounding box center [670, 213] width 81 height 25
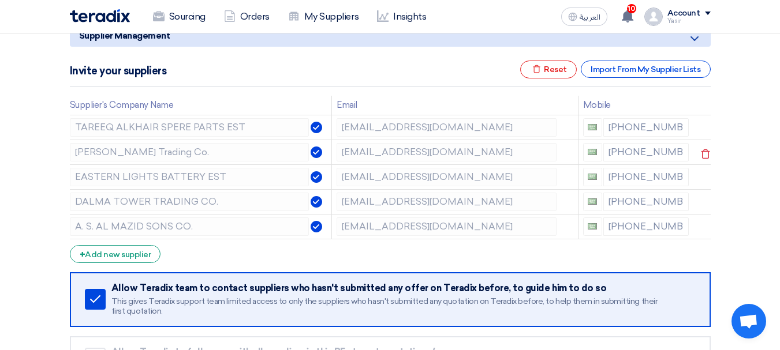
scroll to position [173, 0]
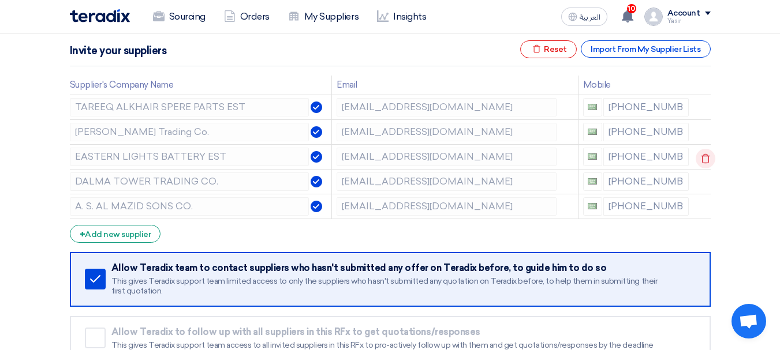
click at [707, 158] on use at bounding box center [705, 159] width 9 height 10
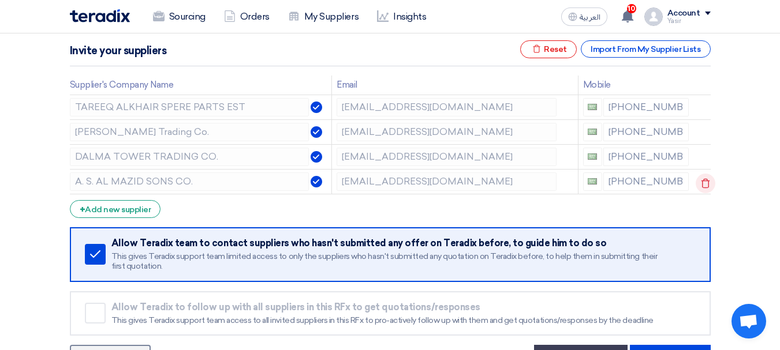
click at [706, 178] on icon at bounding box center [706, 184] width 20 height 20
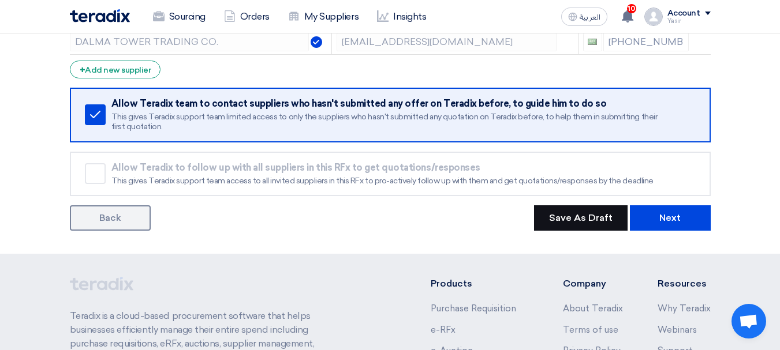
scroll to position [289, 0]
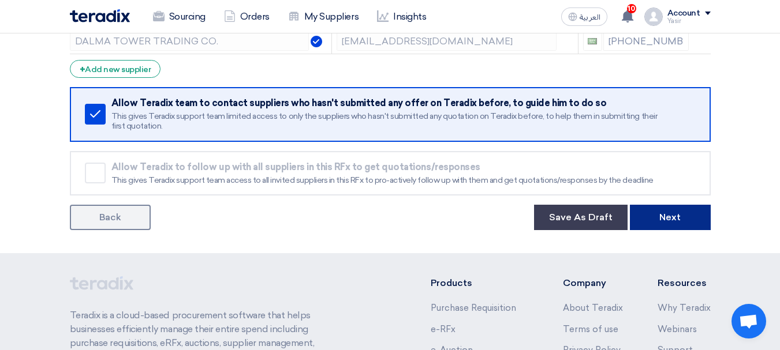
click at [660, 207] on button "Next" at bounding box center [670, 217] width 81 height 25
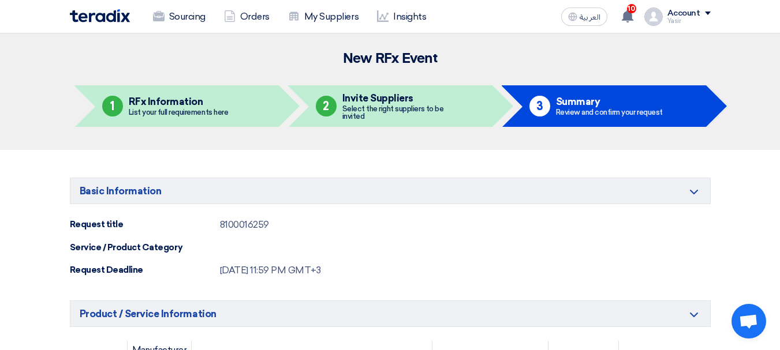
scroll to position [115, 0]
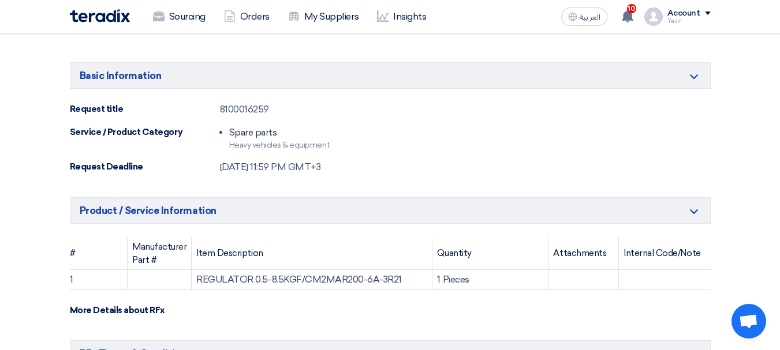
click at [258, 110] on div "8100016259" at bounding box center [244, 110] width 49 height 14
copy div "8100016259"
click at [242, 105] on div "8100016259" at bounding box center [244, 110] width 49 height 14
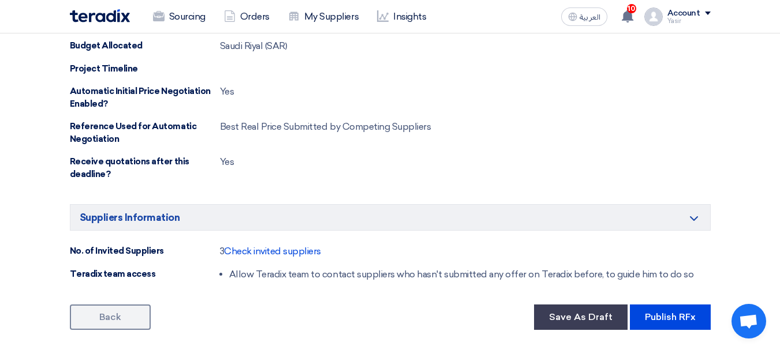
scroll to position [635, 0]
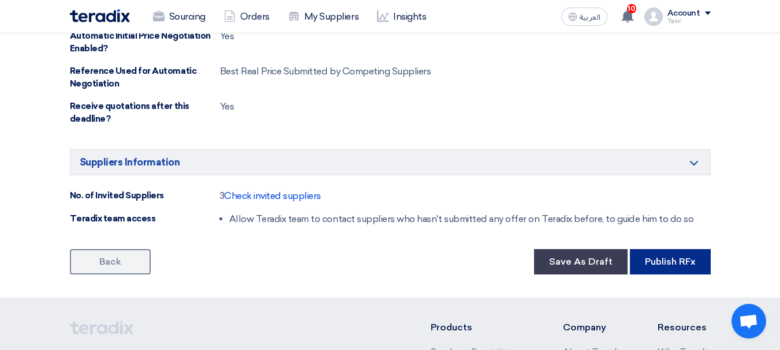
click at [660, 269] on button "Publish RFx" at bounding box center [670, 261] width 81 height 25
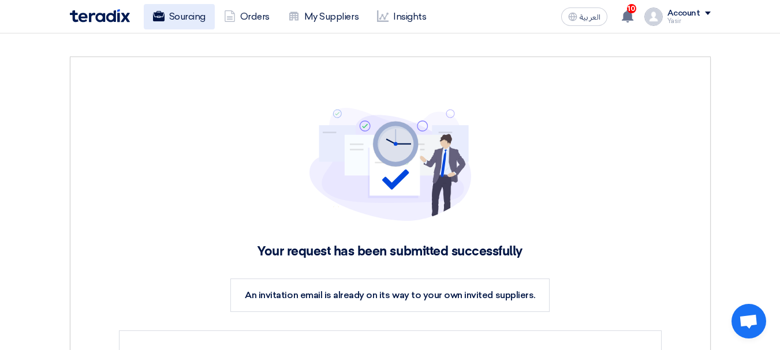
click at [177, 13] on link "Sourcing" at bounding box center [179, 16] width 71 height 25
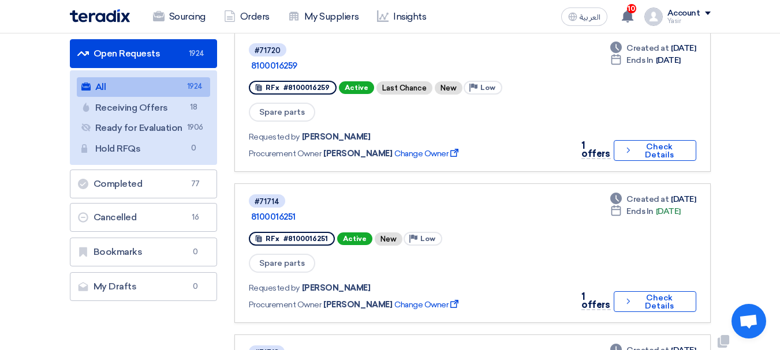
scroll to position [58, 0]
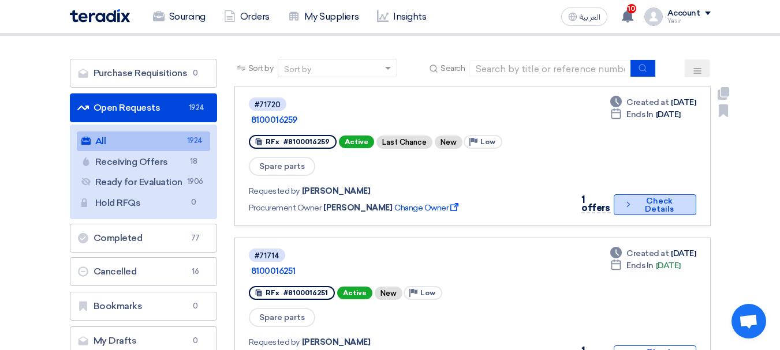
click at [671, 195] on button "Check details Check Details" at bounding box center [655, 205] width 83 height 21
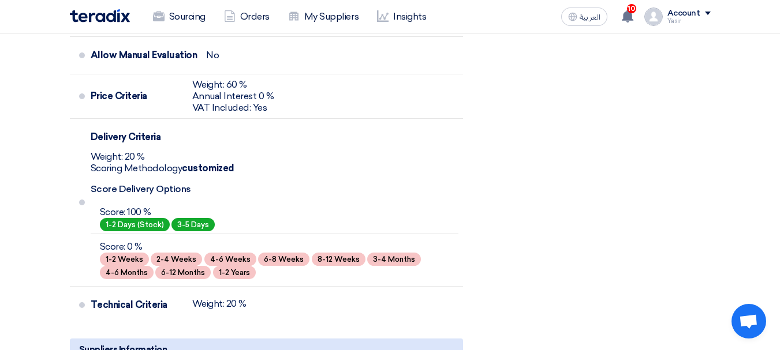
scroll to position [462, 0]
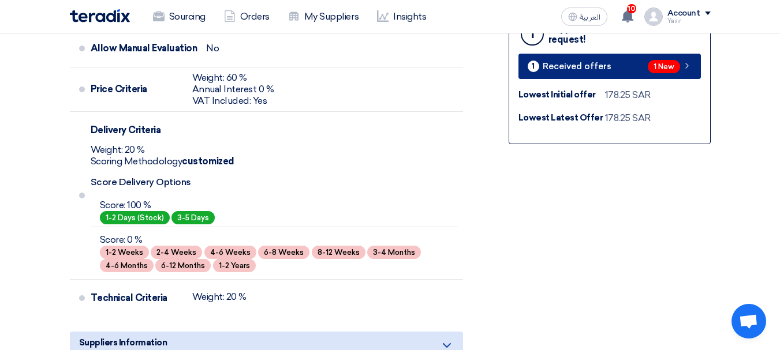
click at [646, 70] on link "1 Received offers 1 New" at bounding box center [609, 66] width 182 height 25
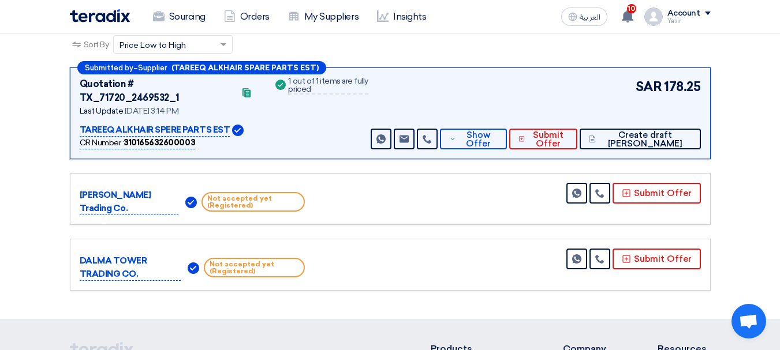
scroll to position [173, 0]
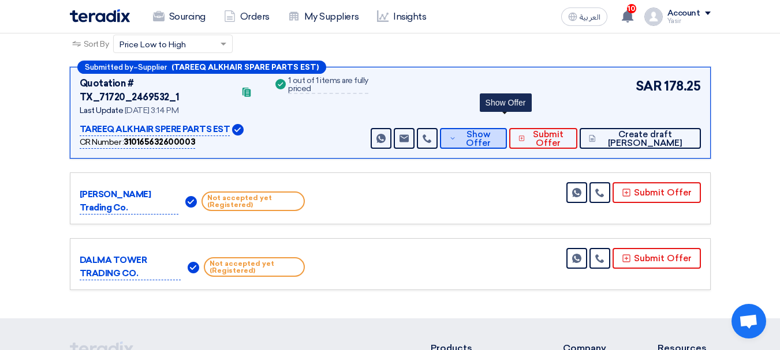
click at [496, 130] on span "Show Offer" at bounding box center [478, 138] width 38 height 17
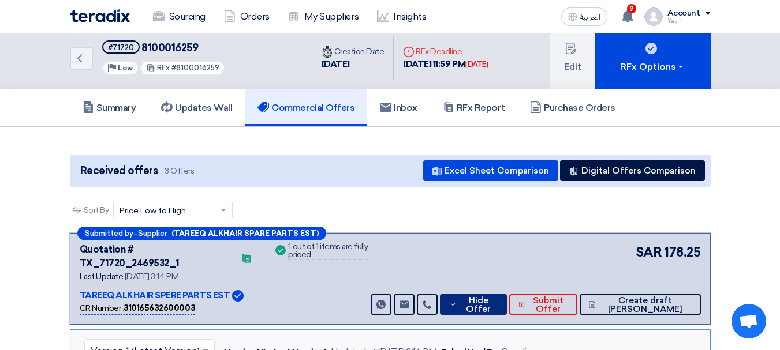
scroll to position [0, 0]
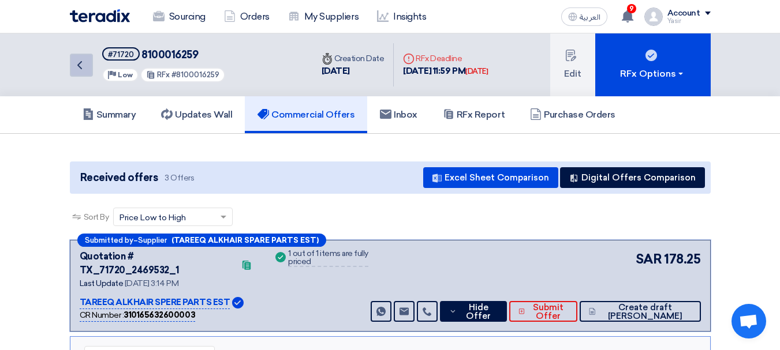
click at [92, 72] on link "Back" at bounding box center [81, 65] width 23 height 23
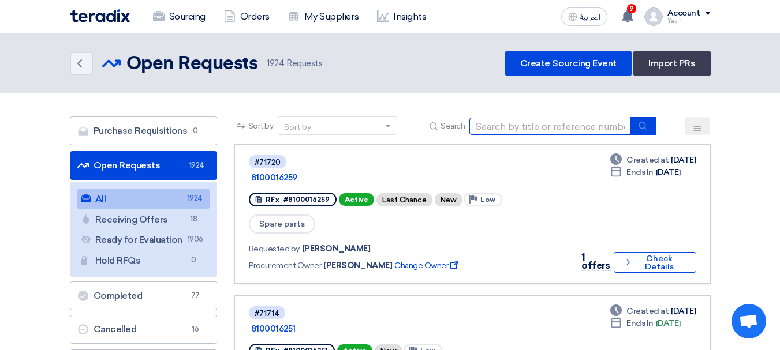
click at [539, 130] on input at bounding box center [550, 126] width 162 height 17
type input "16228"
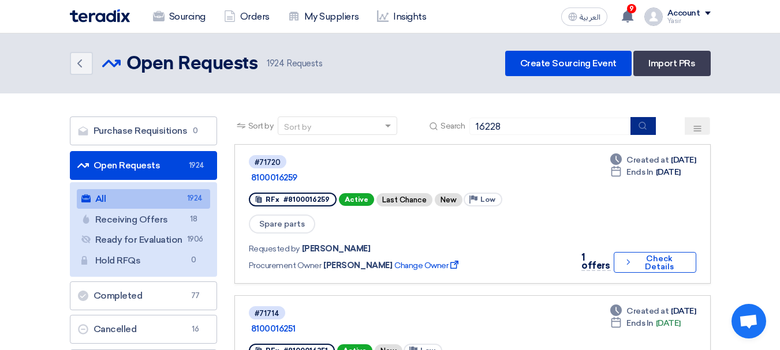
click at [647, 124] on icon "submit" at bounding box center [642, 125] width 9 height 9
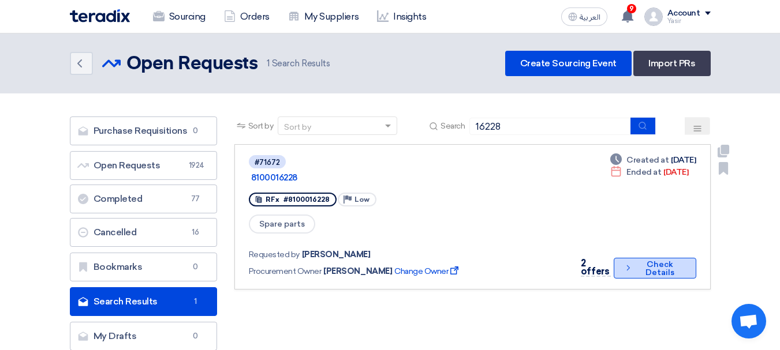
click at [631, 258] on button "Check details Check Details" at bounding box center [655, 268] width 82 height 21
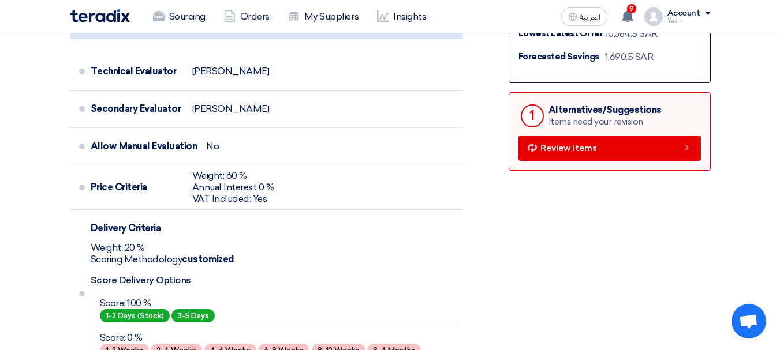
scroll to position [404, 0]
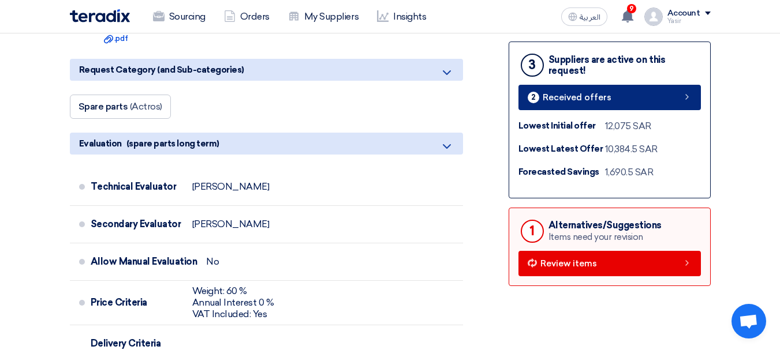
click at [622, 106] on link "2 Received offers" at bounding box center [609, 97] width 182 height 25
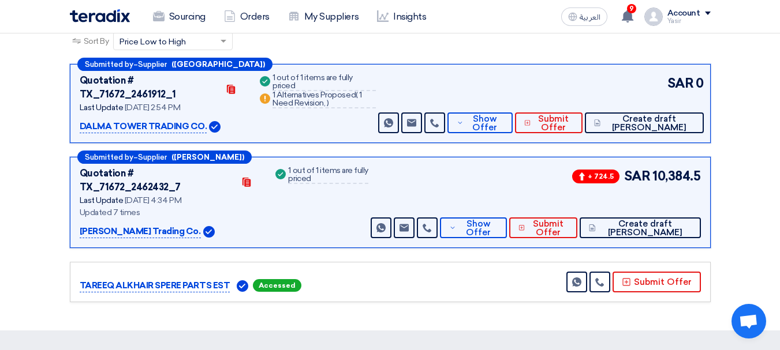
scroll to position [231, 0]
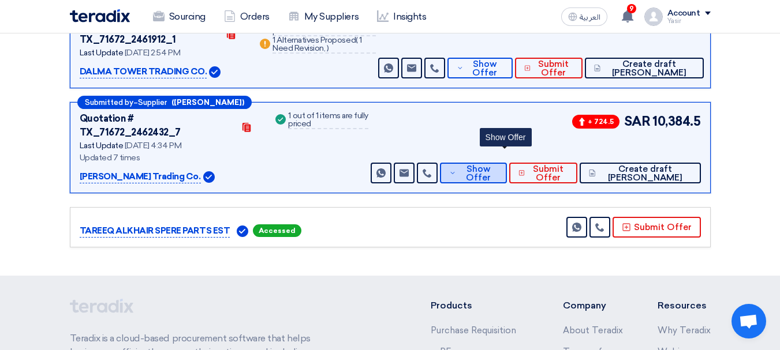
click at [497, 165] on span "Show Offer" at bounding box center [478, 173] width 38 height 17
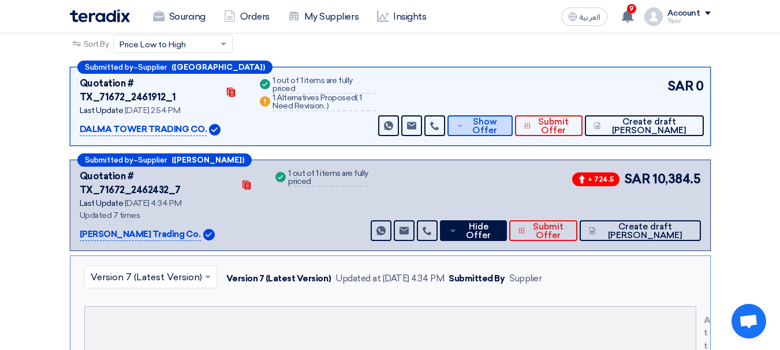
click at [504, 118] on span "Show Offer" at bounding box center [485, 126] width 38 height 17
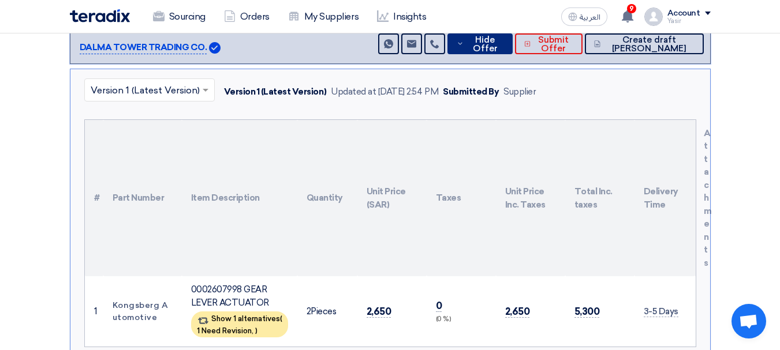
scroll to position [346, 0]
